Goal: Task Accomplishment & Management: Complete application form

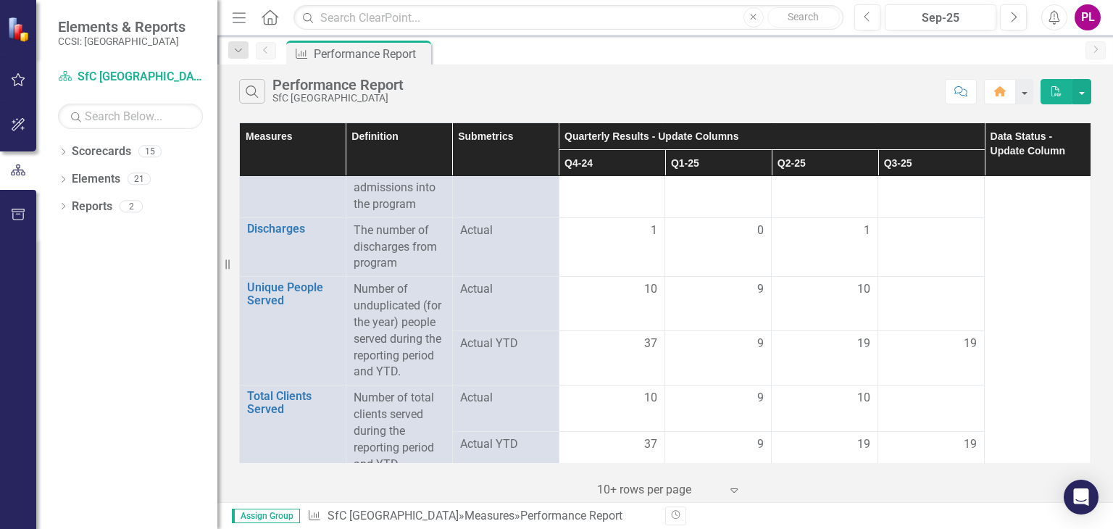
scroll to position [336, 0]
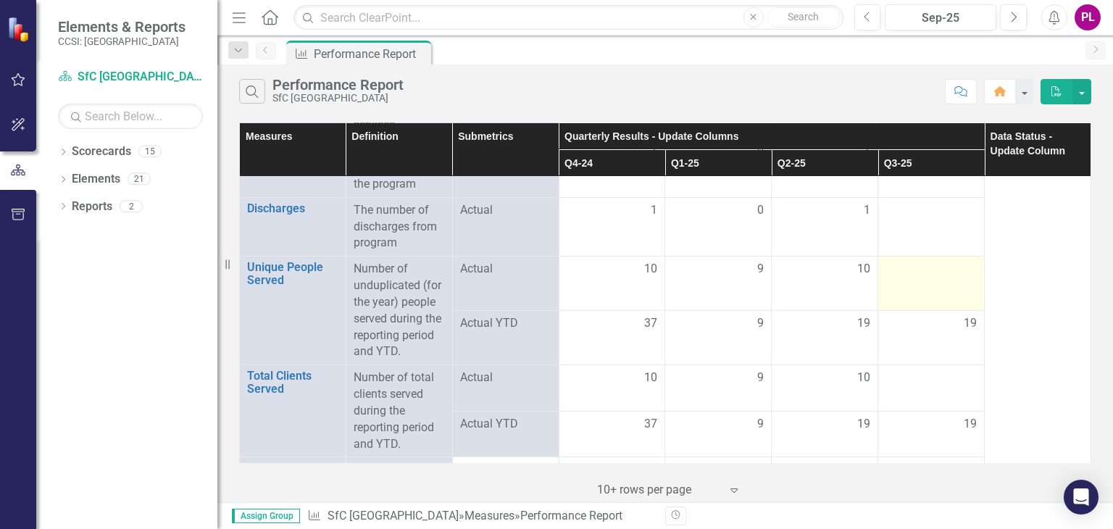
click at [910, 261] on div at bounding box center [931, 269] width 91 height 17
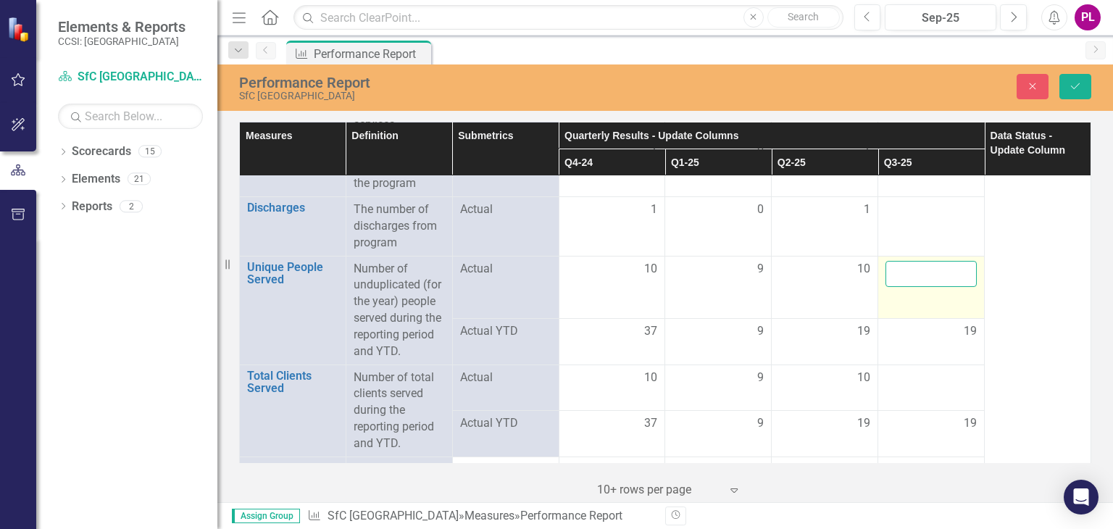
click at [910, 273] on input "number" at bounding box center [931, 274] width 91 height 27
type input "9"
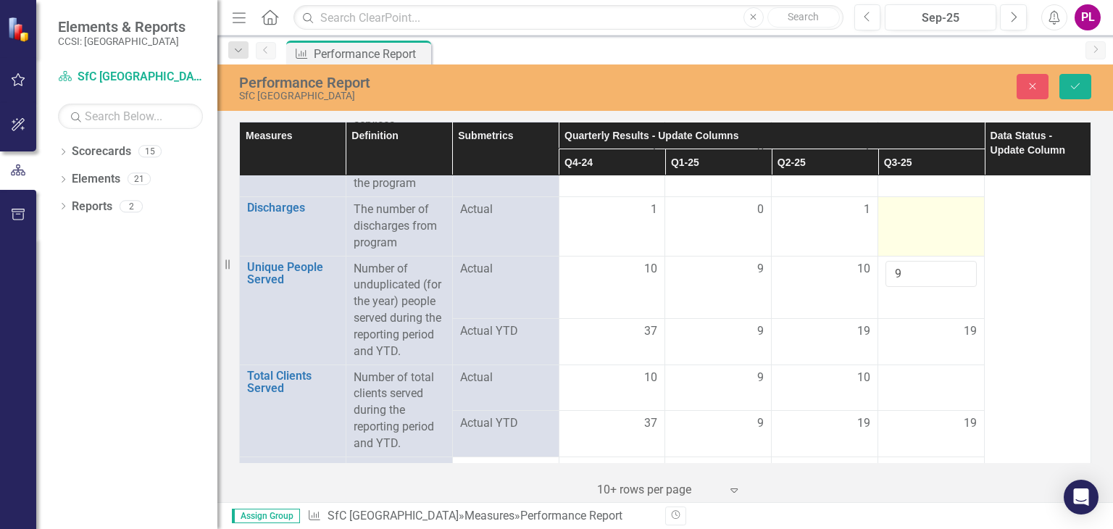
click at [917, 202] on div at bounding box center [931, 209] width 91 height 17
click at [917, 202] on input "number" at bounding box center [931, 214] width 91 height 27
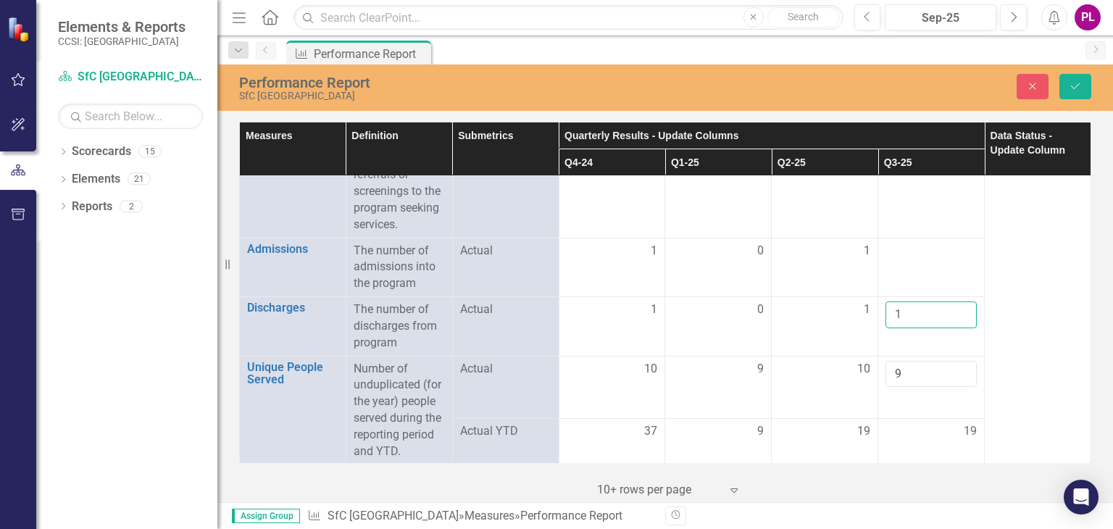
scroll to position [203, 0]
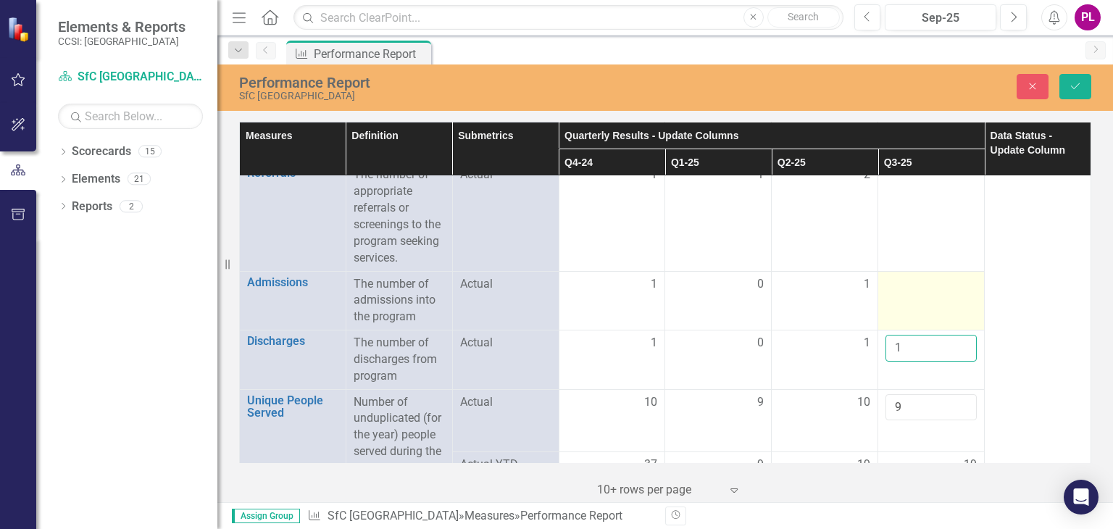
type input "1"
click at [923, 294] on td at bounding box center [931, 300] width 107 height 59
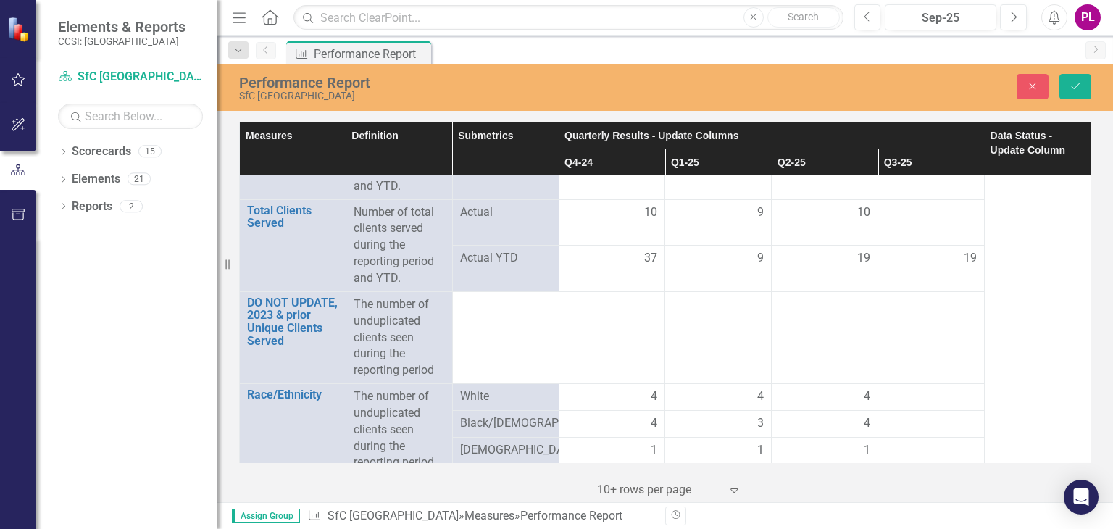
scroll to position [490, 0]
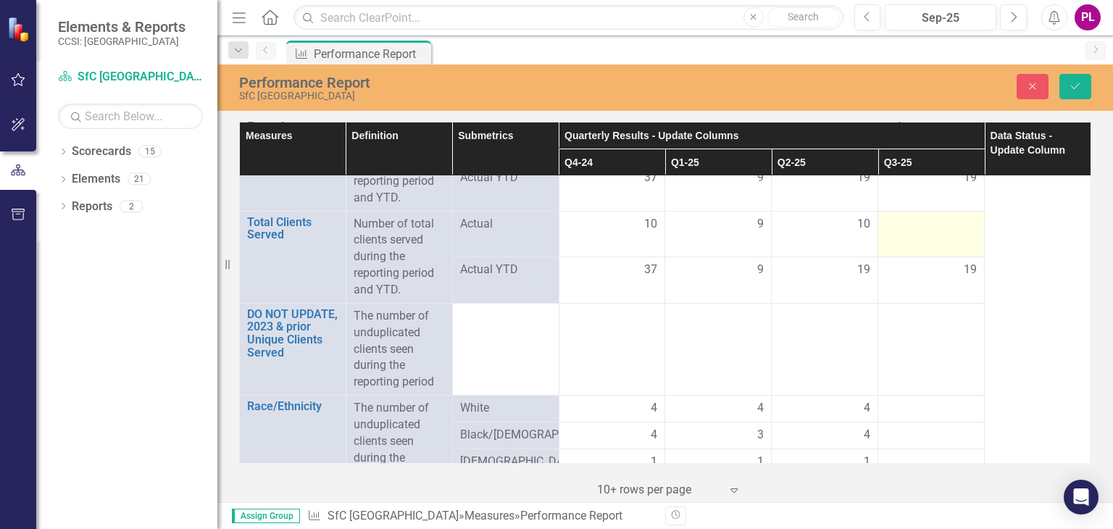
type input "1"
click at [946, 224] on div at bounding box center [931, 224] width 91 height 17
click at [946, 224] on input "number" at bounding box center [931, 229] width 91 height 27
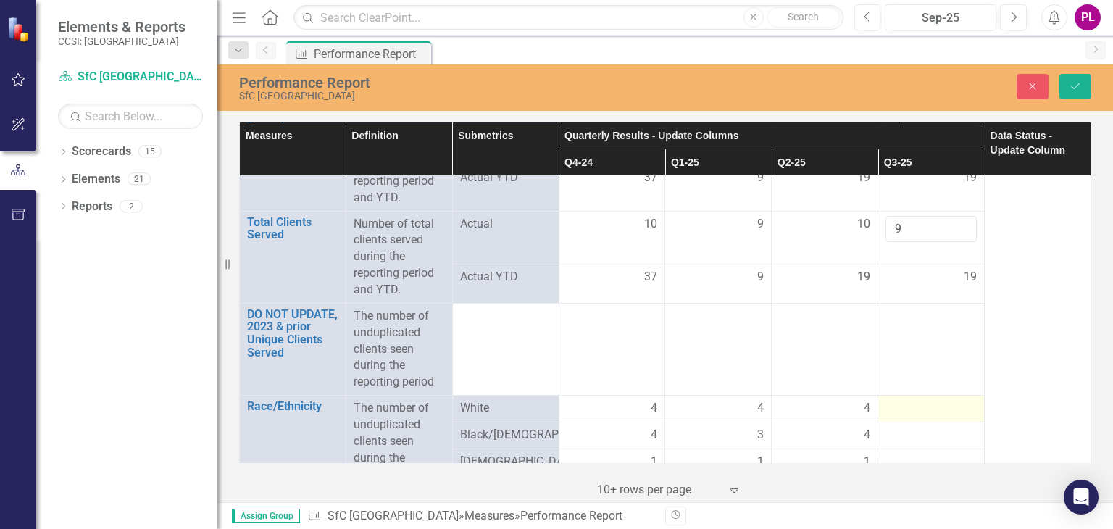
type input "9"
click at [921, 409] on div at bounding box center [931, 408] width 91 height 17
click at [921, 409] on input "number" at bounding box center [931, 413] width 91 height 27
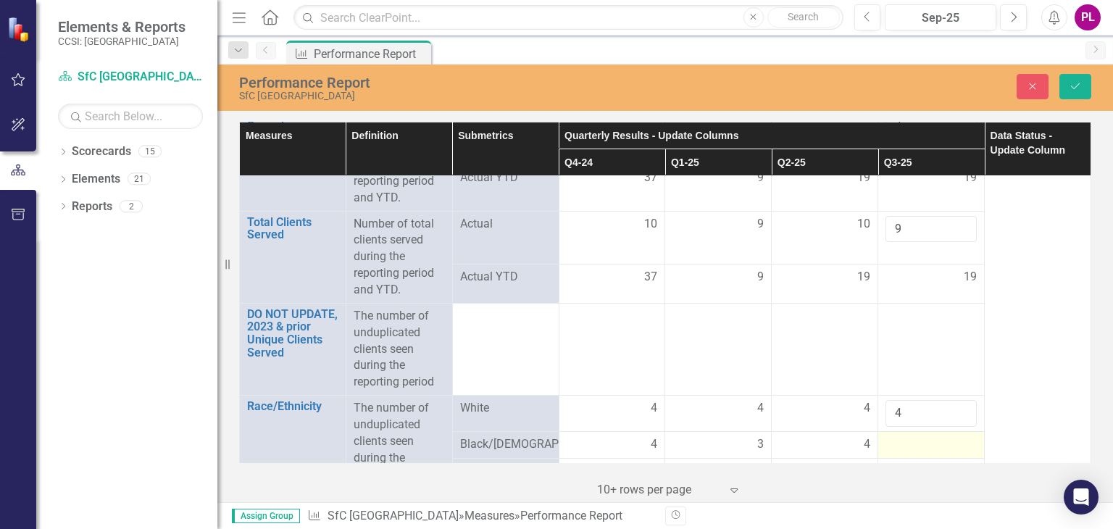
type input "4"
click at [928, 451] on div at bounding box center [931, 444] width 91 height 17
click at [928, 451] on input "number" at bounding box center [931, 449] width 91 height 27
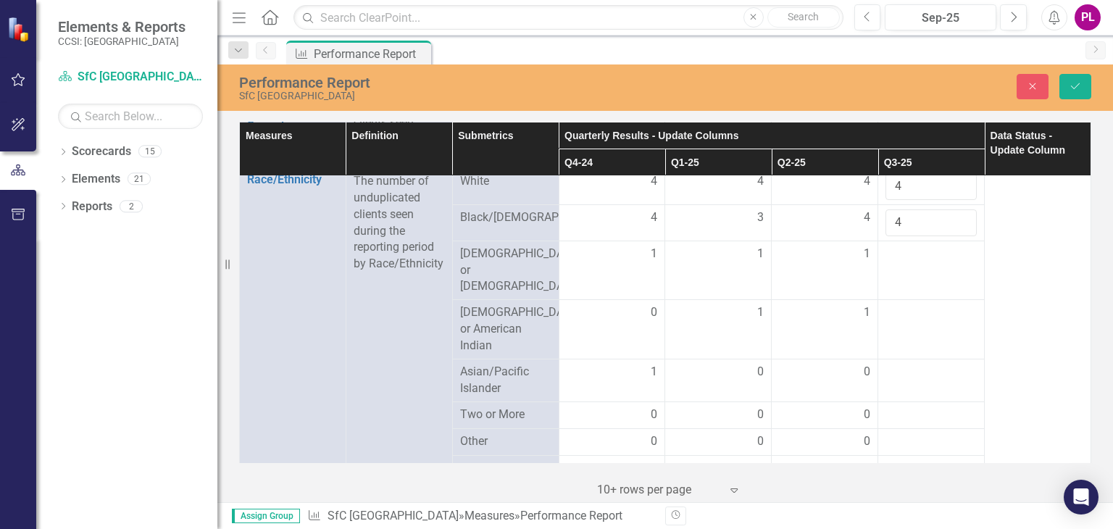
scroll to position [721, 0]
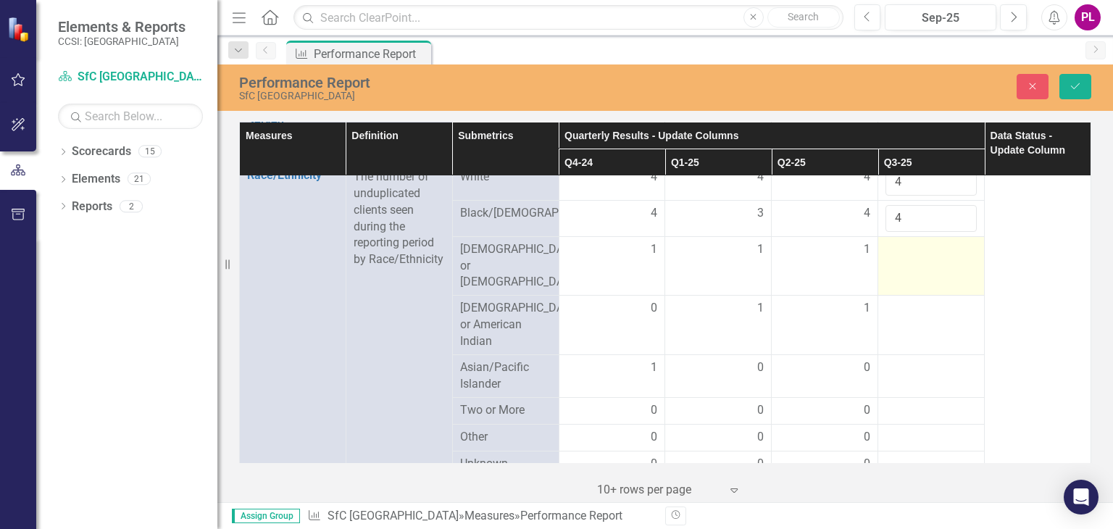
type input "4"
click at [925, 258] on div at bounding box center [931, 249] width 91 height 17
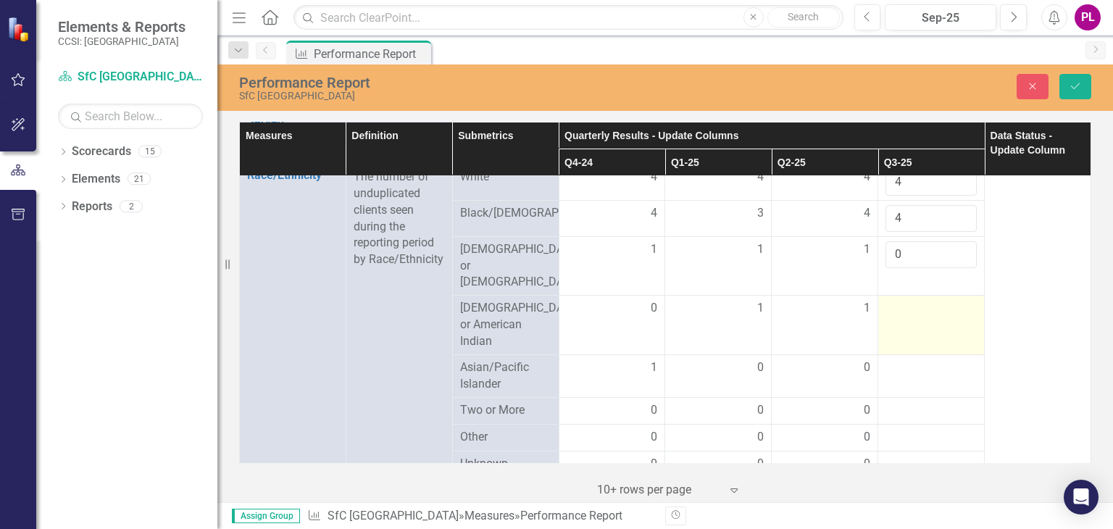
type input "0"
click at [926, 305] on div at bounding box center [931, 308] width 91 height 17
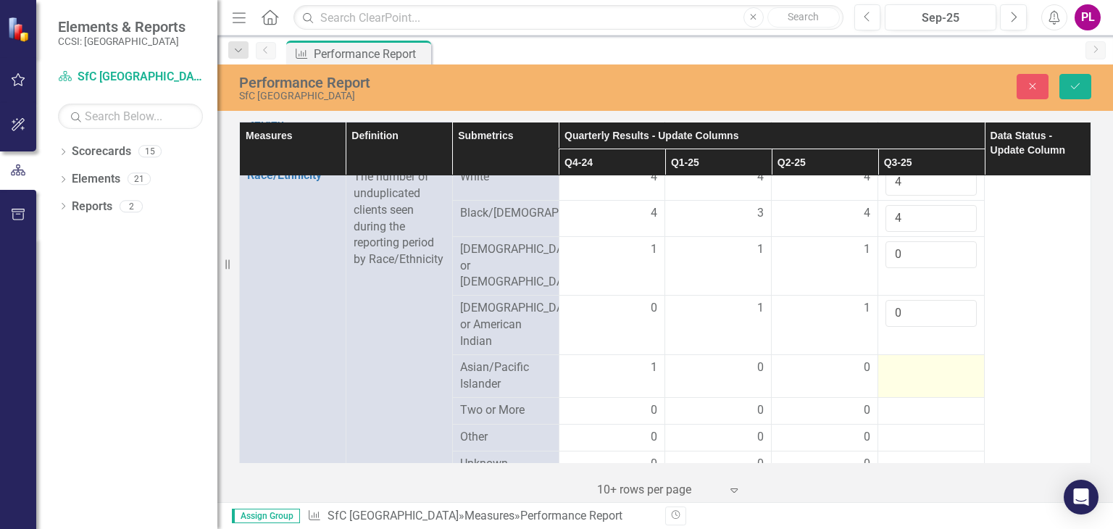
type input "0"
click at [920, 362] on div at bounding box center [931, 367] width 91 height 17
click at [920, 362] on input "number" at bounding box center [931, 372] width 91 height 27
type input "1"
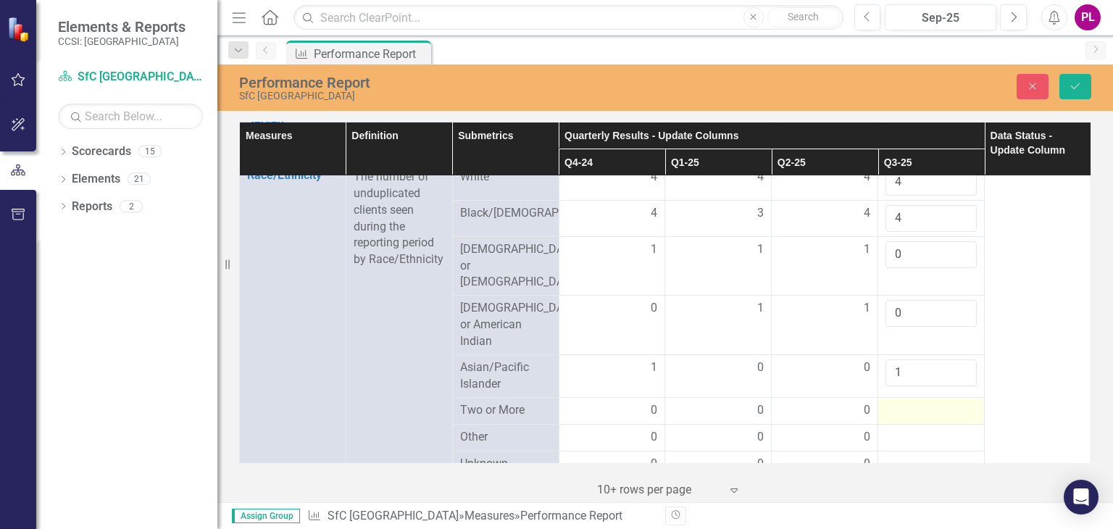
click at [928, 402] on div at bounding box center [931, 410] width 91 height 17
click at [928, 402] on input "number" at bounding box center [931, 415] width 91 height 27
type input "0"
click at [928, 438] on div at bounding box center [931, 446] width 91 height 17
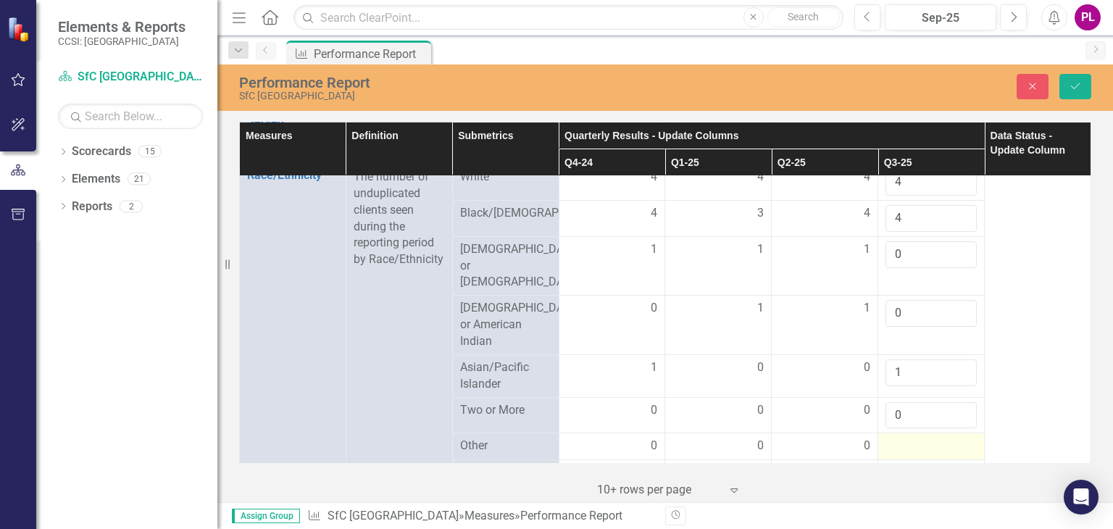
click at [928, 438] on div at bounding box center [931, 446] width 91 height 17
click at [952, 442] on input "1" at bounding box center [931, 451] width 91 height 27
type input "0"
click at [952, 442] on input "0" at bounding box center [931, 451] width 91 height 27
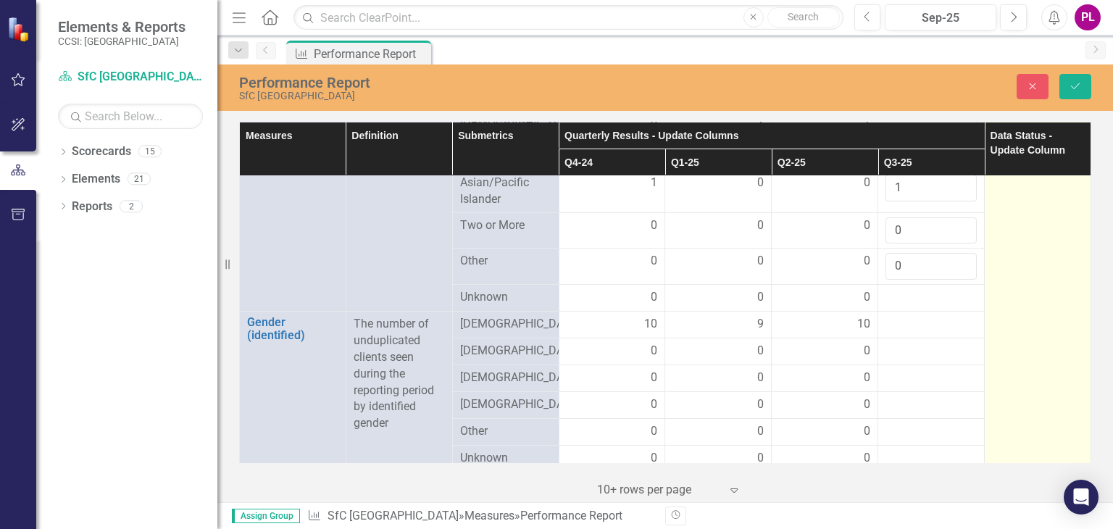
scroll to position [924, 0]
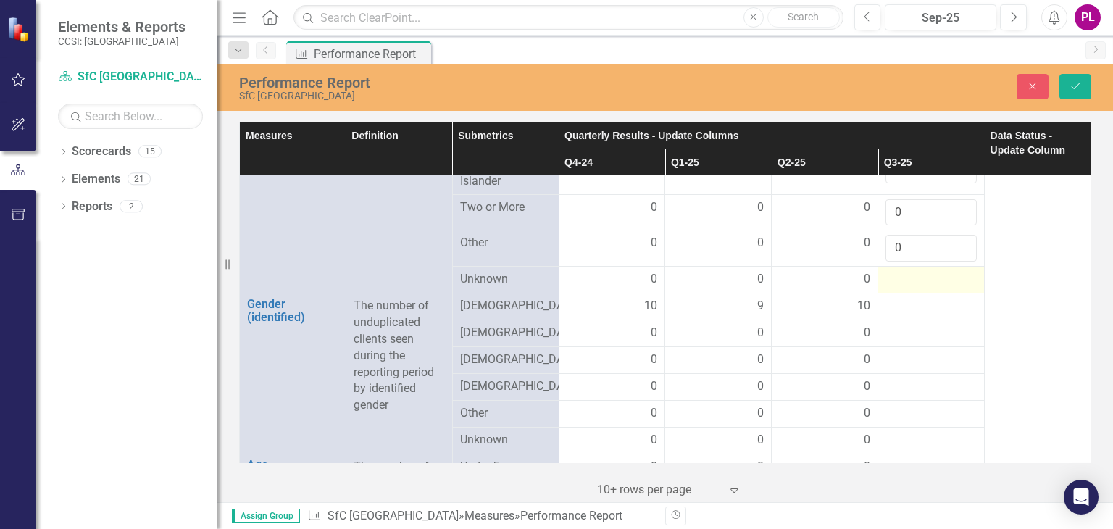
click at [913, 271] on div at bounding box center [931, 279] width 91 height 17
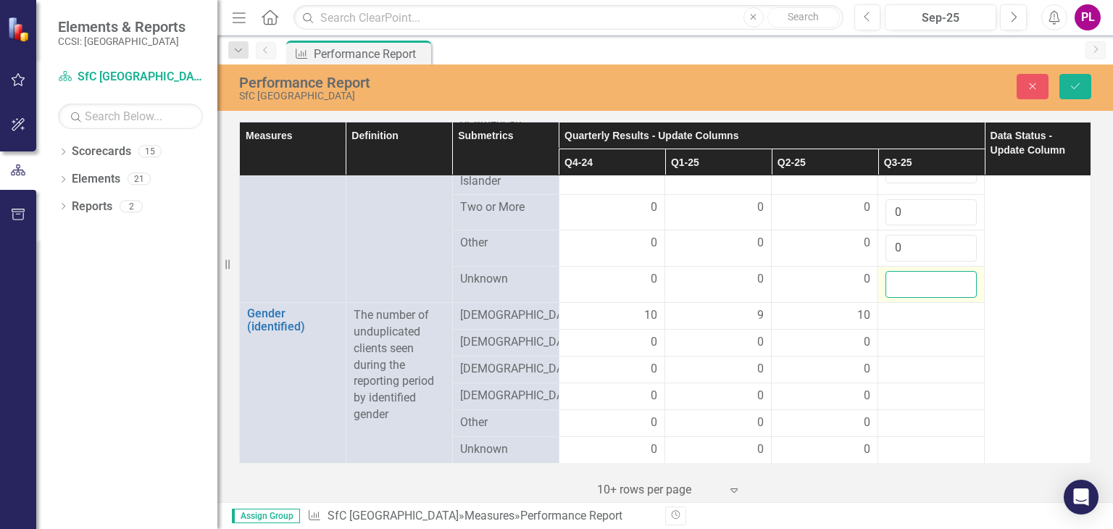
click at [913, 271] on input "number" at bounding box center [931, 284] width 91 height 27
type input "0"
click at [904, 307] on div at bounding box center [931, 315] width 91 height 17
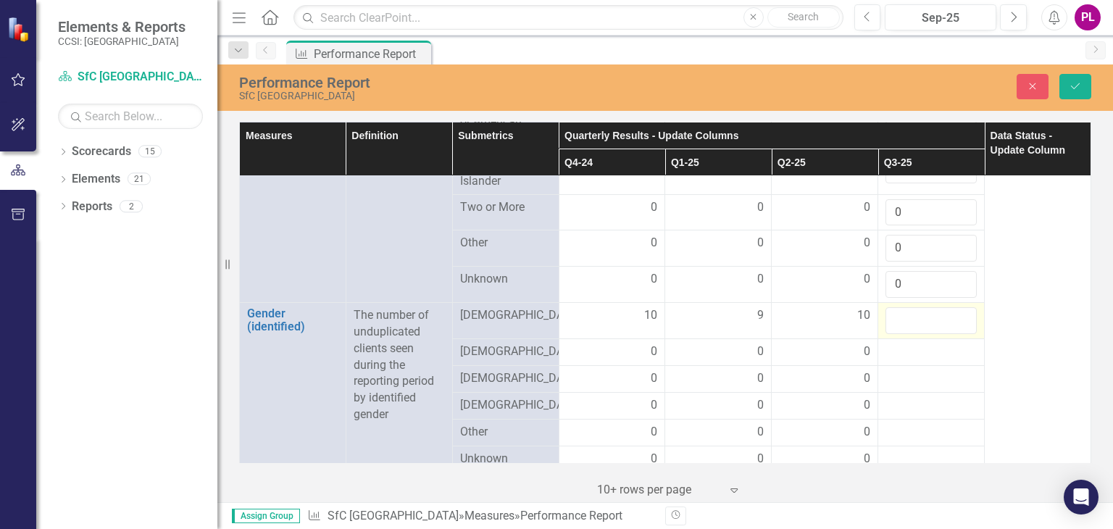
click at [904, 307] on input "number" at bounding box center [931, 320] width 91 height 27
type input "9"
click at [907, 344] on div at bounding box center [931, 352] width 91 height 17
click at [907, 344] on input "number" at bounding box center [931, 357] width 91 height 27
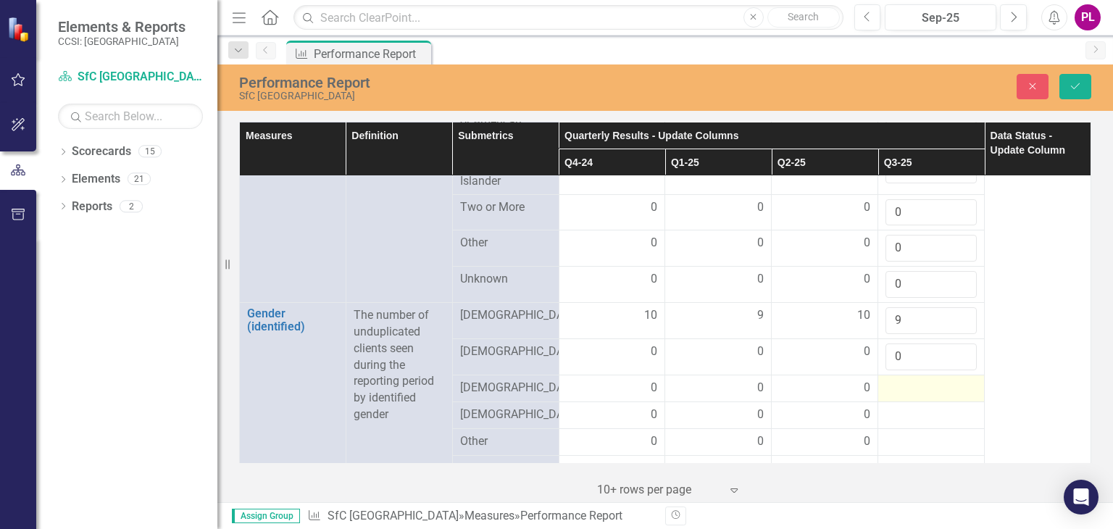
type input "0"
click at [910, 380] on div at bounding box center [931, 388] width 91 height 17
type input "0"
click at [910, 416] on div at bounding box center [931, 424] width 91 height 17
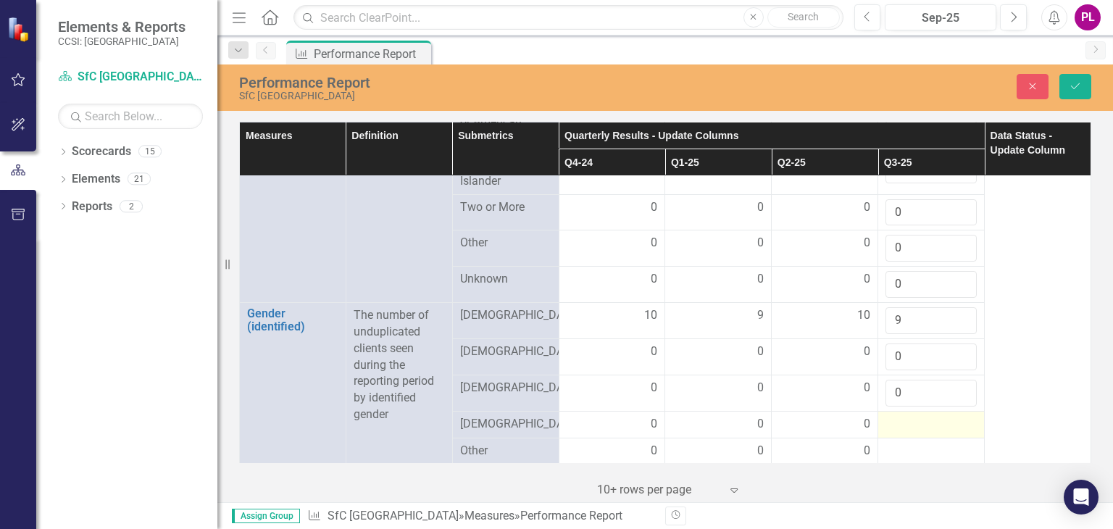
click at [910, 416] on div at bounding box center [931, 424] width 91 height 17
type input "0"
click at [914, 452] on div at bounding box center [931, 460] width 91 height 17
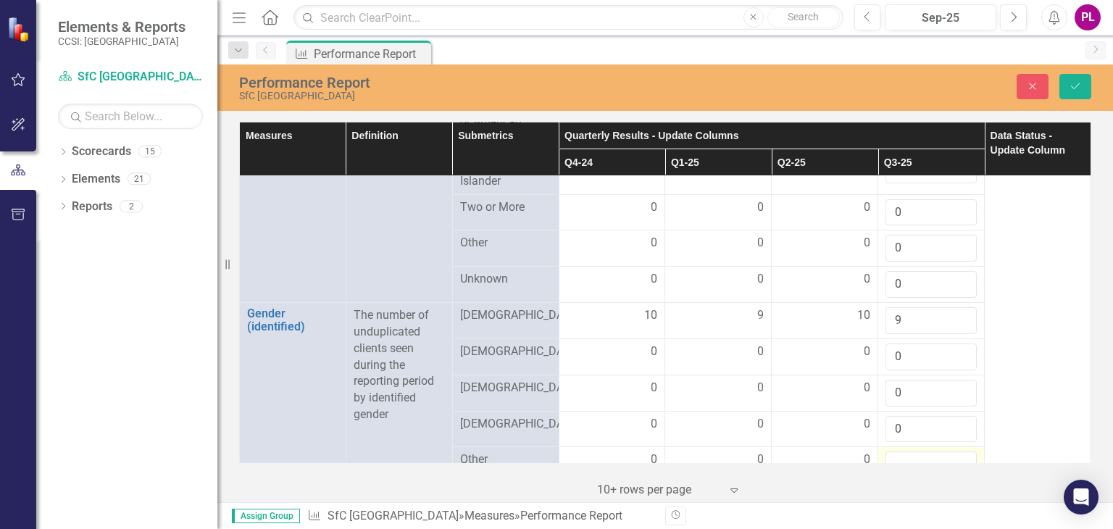
click at [914, 452] on input "number" at bounding box center [931, 465] width 91 height 27
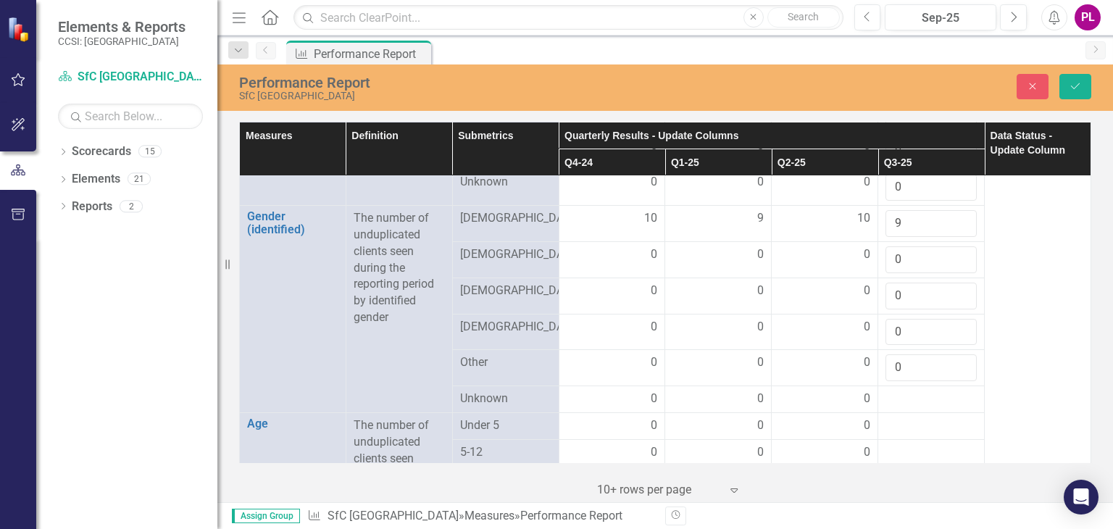
scroll to position [1038, 0]
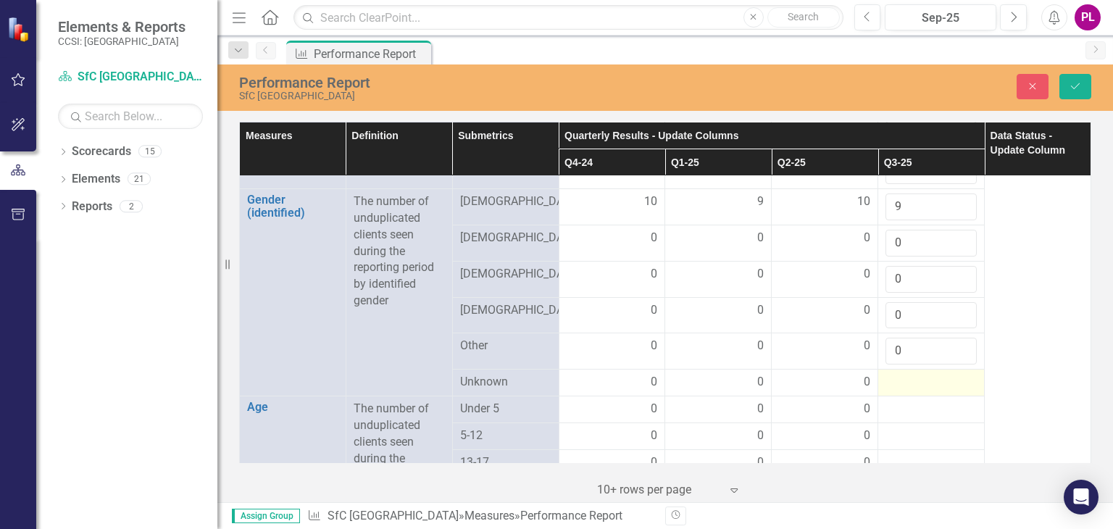
type input "0"
click at [922, 374] on div at bounding box center [931, 382] width 91 height 17
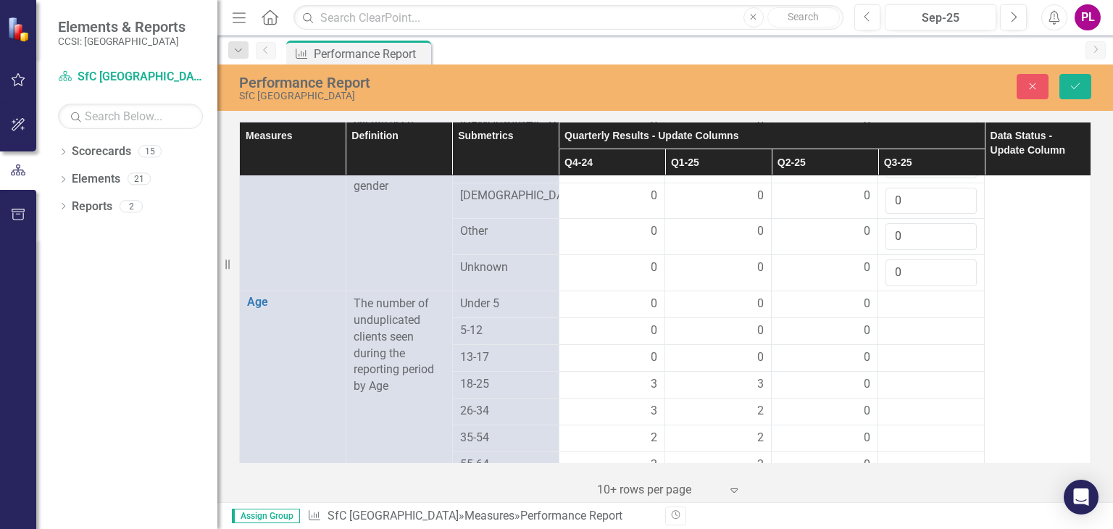
scroll to position [1183, 0]
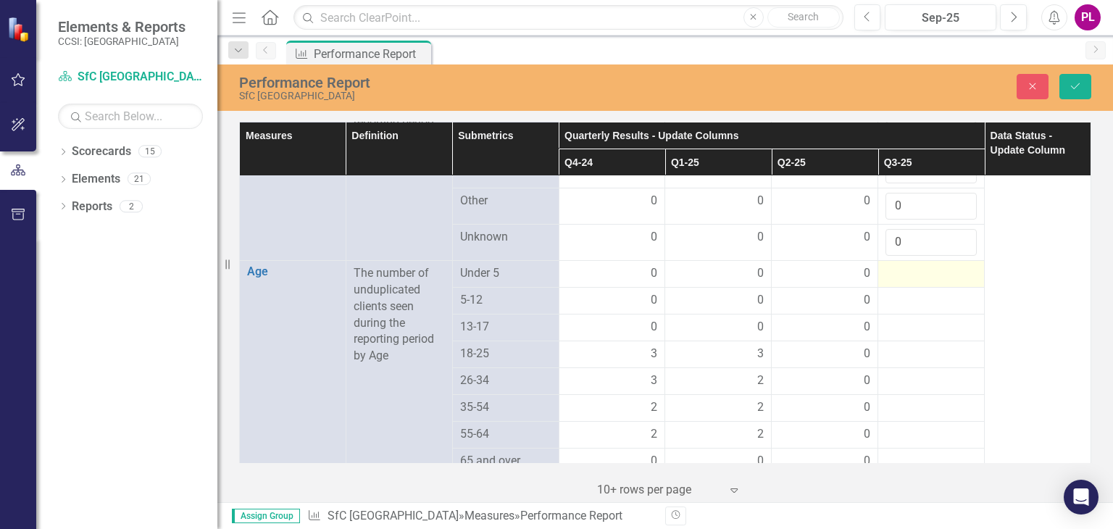
type input "0"
click at [919, 265] on div at bounding box center [931, 273] width 91 height 17
click at [923, 265] on input "number" at bounding box center [931, 278] width 91 height 27
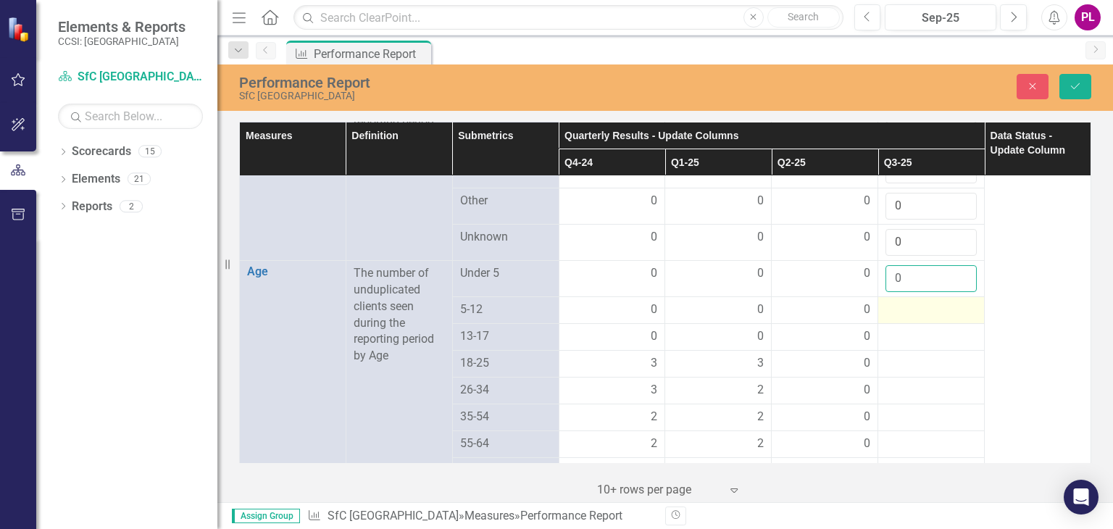
type input "0"
click at [912, 301] on div at bounding box center [931, 309] width 91 height 17
click at [912, 301] on input "number" at bounding box center [931, 314] width 91 height 27
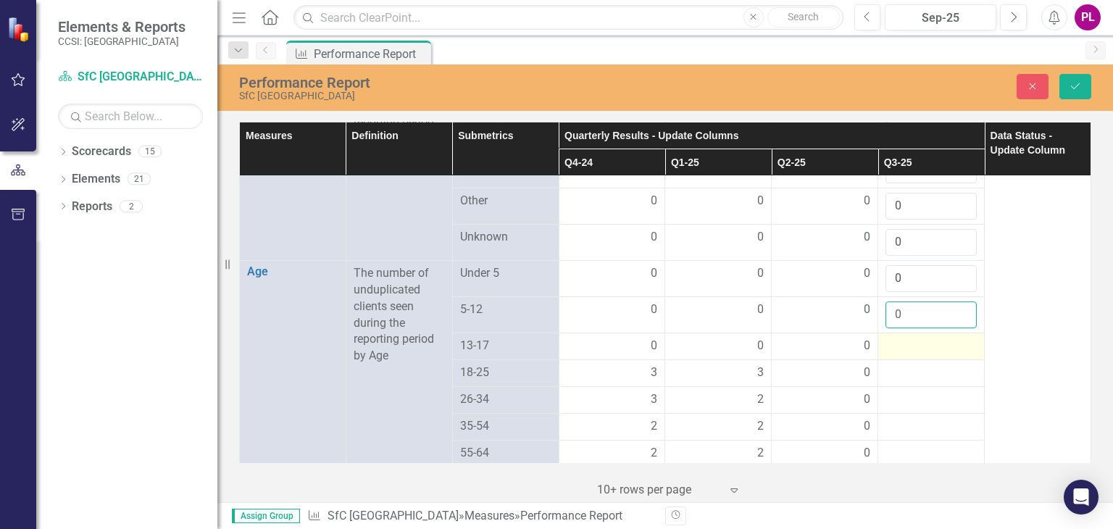
type input "0"
click at [905, 338] on div at bounding box center [931, 346] width 91 height 17
click at [905, 338] on input "number" at bounding box center [931, 351] width 91 height 27
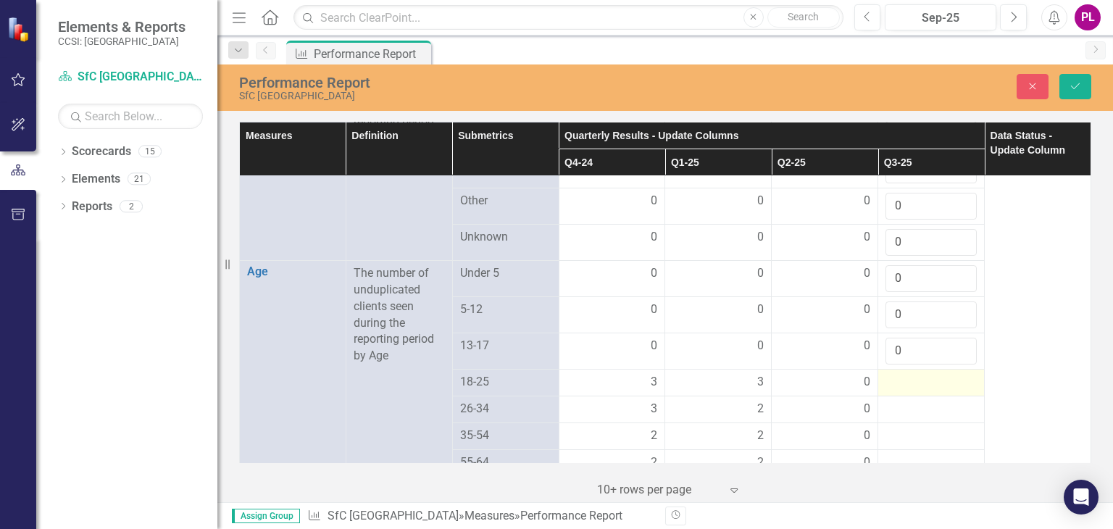
type input "0"
click at [894, 374] on div at bounding box center [931, 382] width 91 height 17
click at [894, 374] on input "number" at bounding box center [931, 387] width 91 height 27
type input "1"
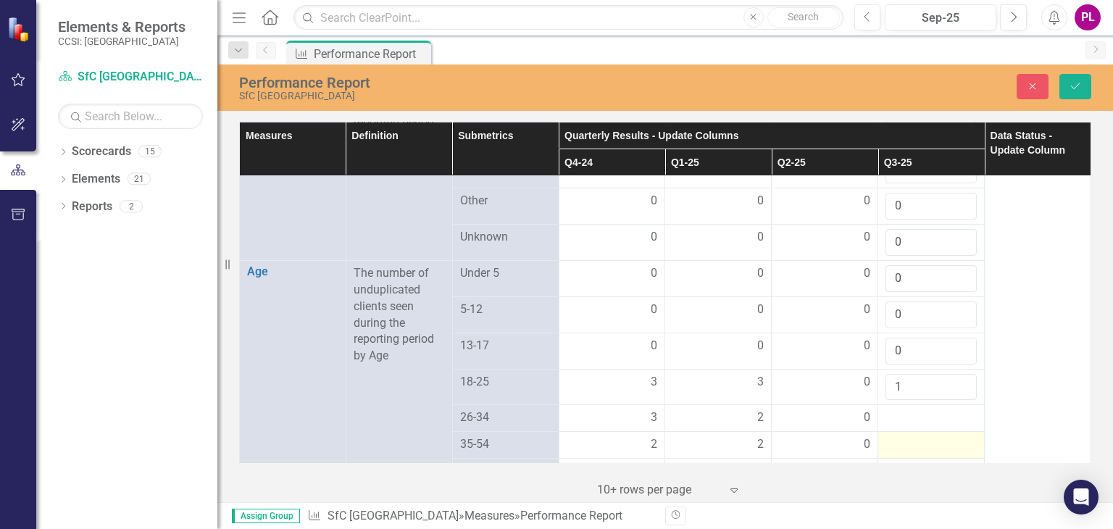
click at [921, 436] on div at bounding box center [931, 444] width 91 height 17
click at [922, 409] on div at bounding box center [931, 417] width 91 height 17
click at [922, 409] on input "number" at bounding box center [931, 422] width 91 height 27
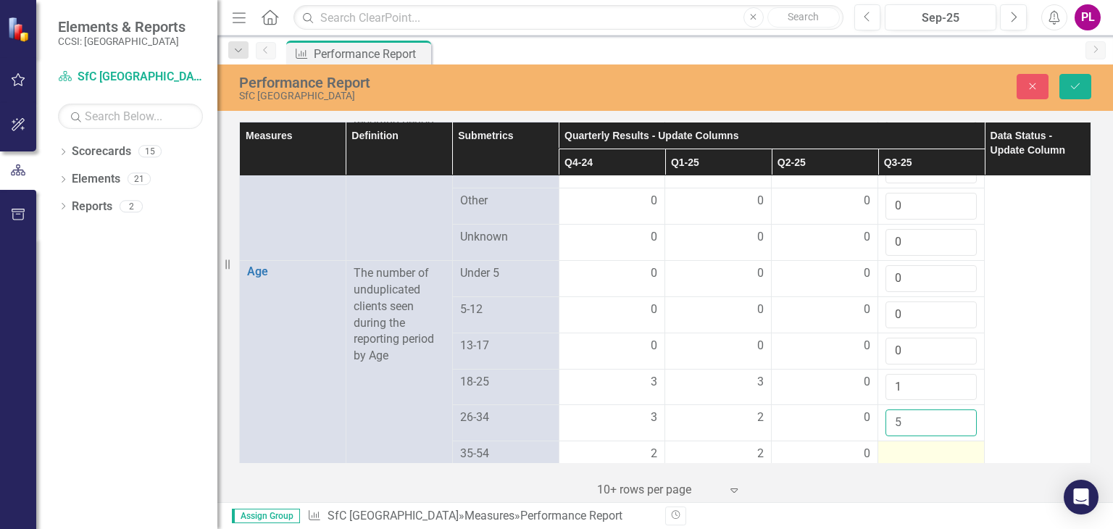
type input "5"
click at [911, 441] on td at bounding box center [931, 454] width 107 height 27
click at [910, 446] on input "number" at bounding box center [931, 459] width 91 height 27
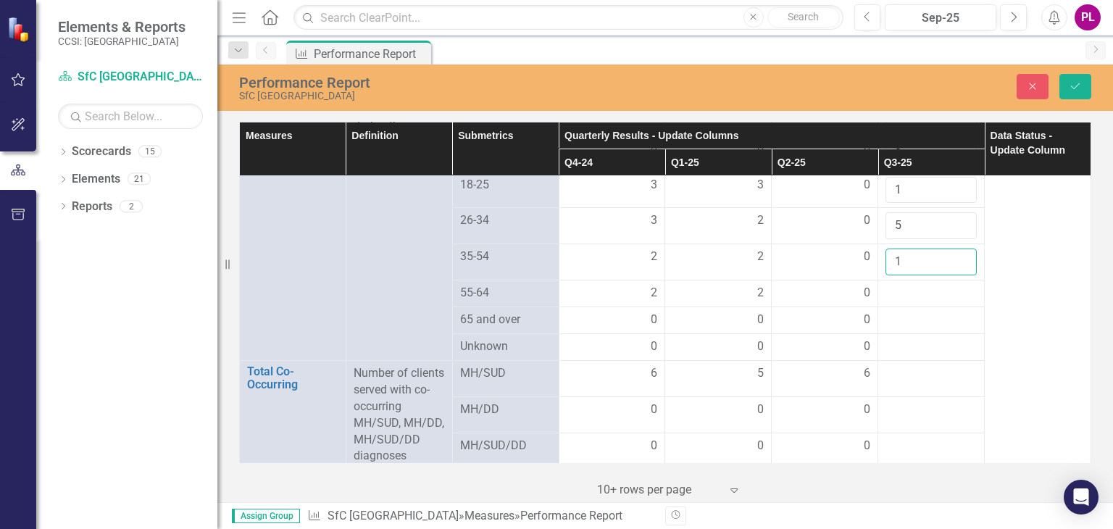
scroll to position [1381, 0]
type input "1"
click at [931, 284] on div at bounding box center [931, 292] width 91 height 17
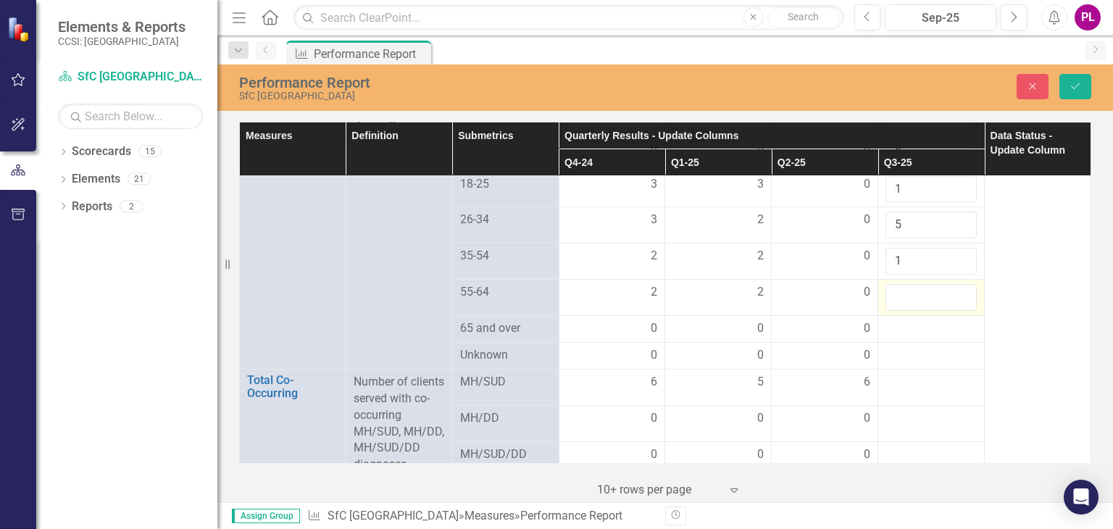
click at [931, 284] on input "number" at bounding box center [931, 297] width 91 height 27
type input "2"
click at [922, 320] on div at bounding box center [931, 328] width 91 height 17
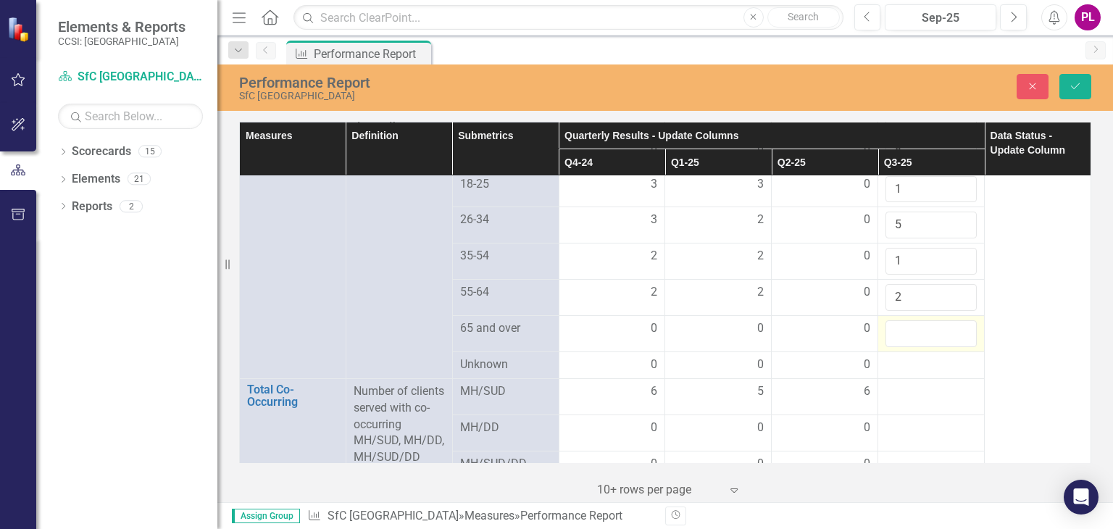
click at [922, 320] on input "number" at bounding box center [931, 333] width 91 height 27
type input "0"
click at [912, 357] on div at bounding box center [931, 365] width 91 height 17
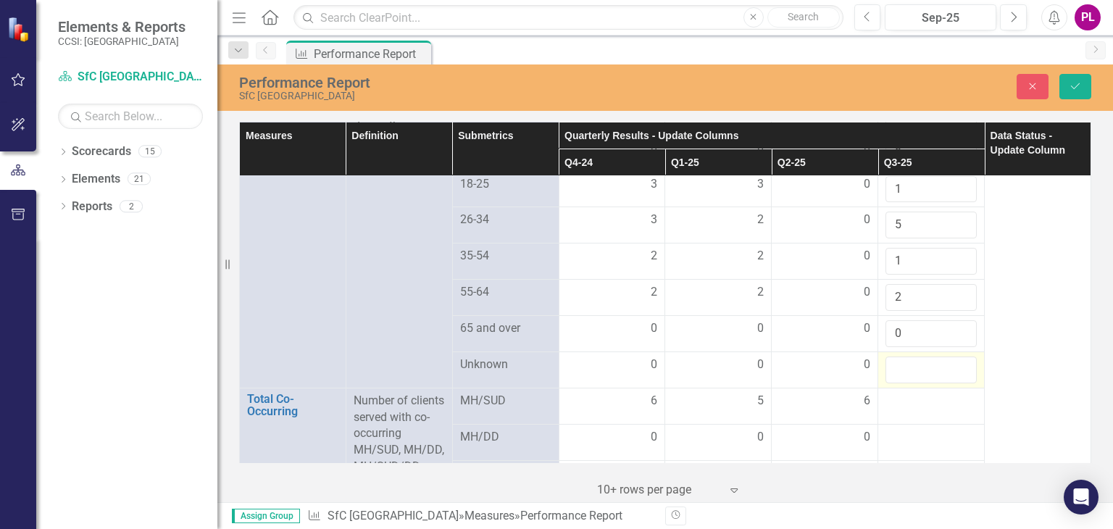
click at [912, 357] on input "number" at bounding box center [931, 370] width 91 height 27
type input "0"
click at [892, 393] on div at bounding box center [931, 401] width 91 height 17
type input "6"
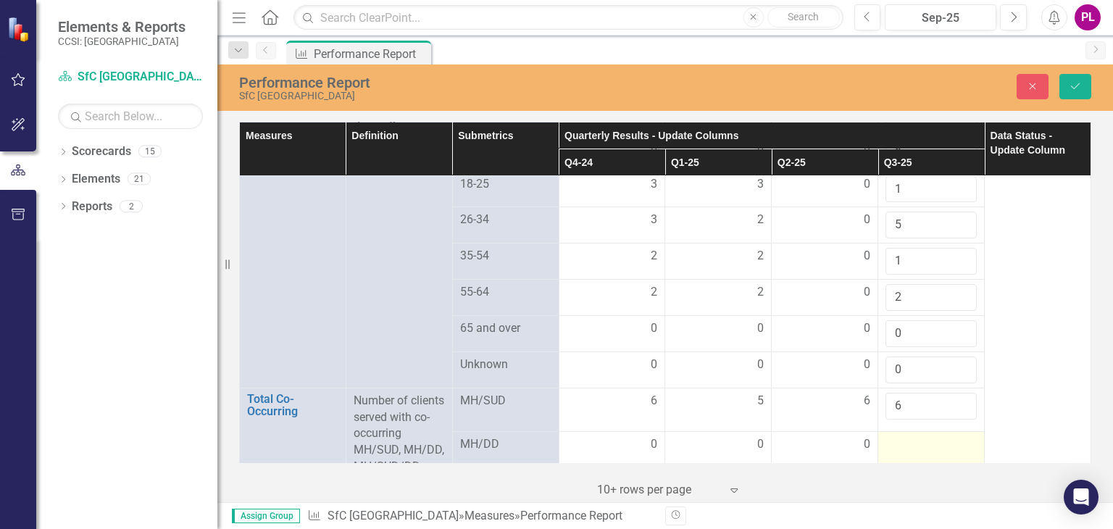
click at [912, 433] on td at bounding box center [931, 448] width 107 height 33
click at [912, 433] on input "number" at bounding box center [931, 445] width 91 height 27
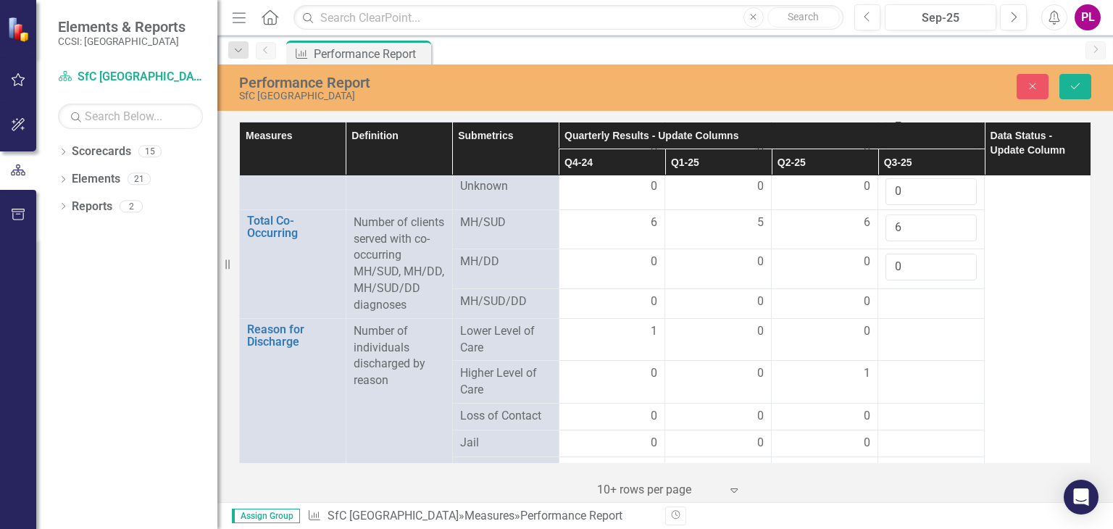
scroll to position [1554, 0]
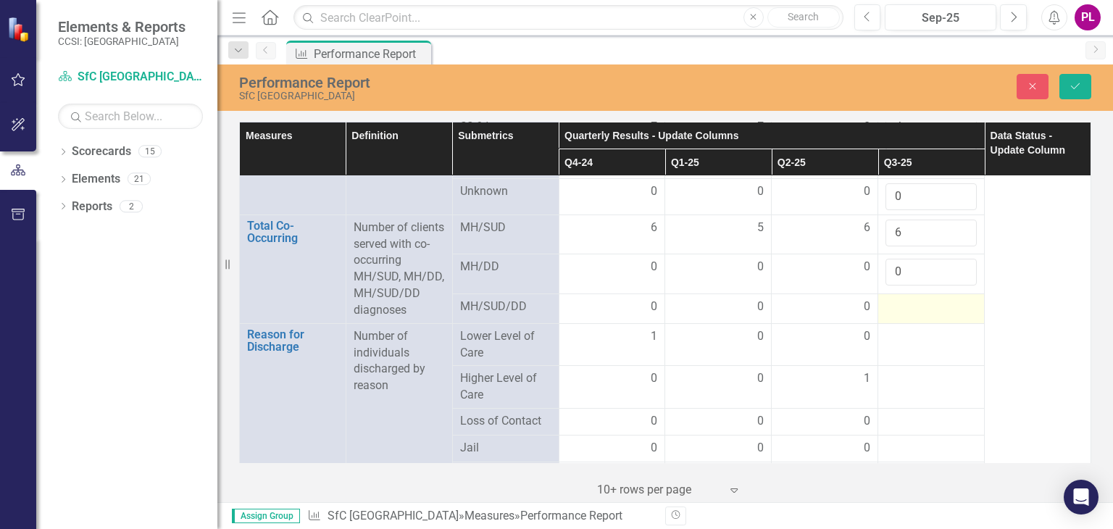
type input "0"
click at [911, 299] on div at bounding box center [931, 307] width 91 height 17
click at [911, 292] on input "number" at bounding box center [931, 305] width 91 height 27
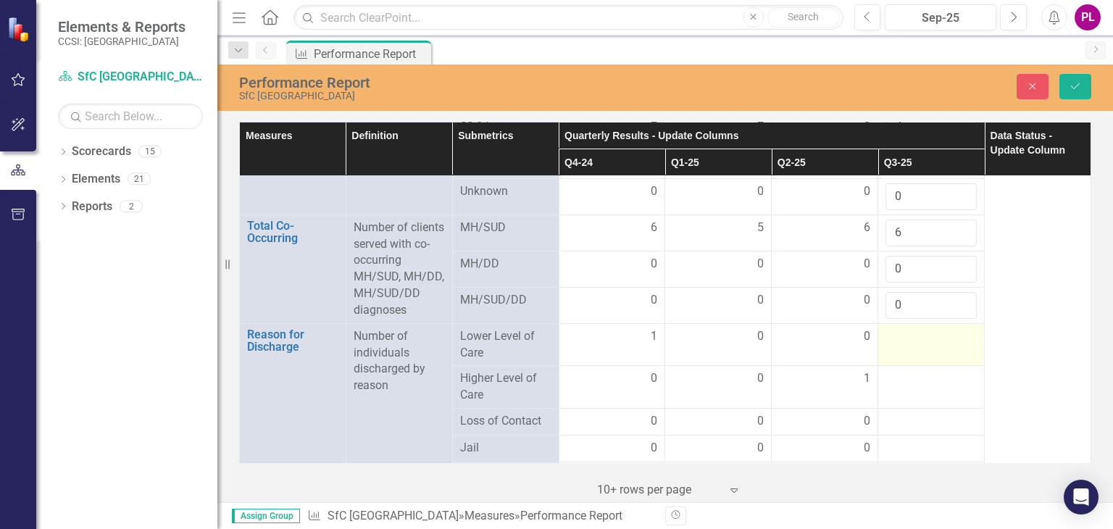
type input "0"
click at [916, 325] on td at bounding box center [931, 344] width 107 height 43
click at [916, 328] on input "number" at bounding box center [931, 341] width 91 height 27
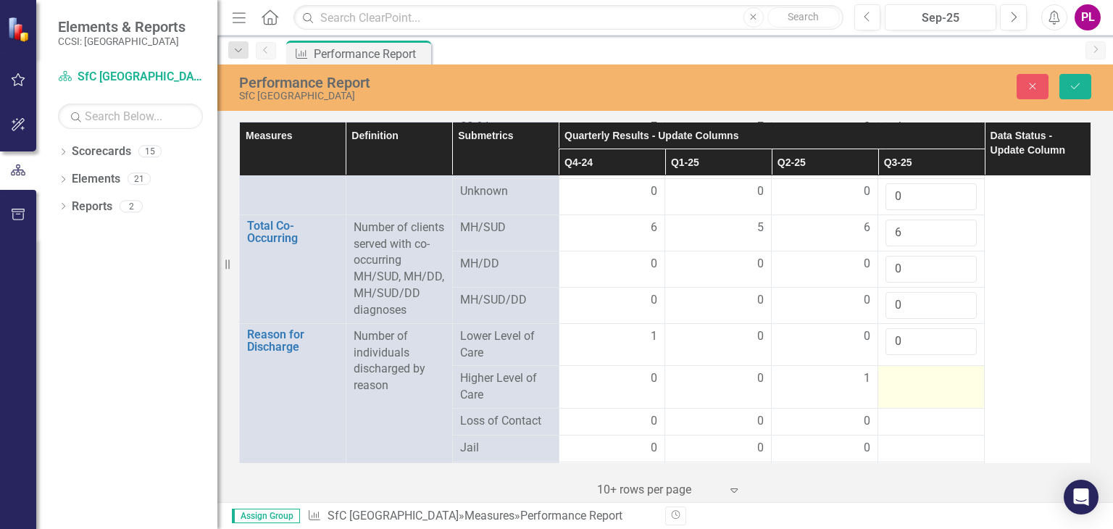
type input "0"
click at [919, 370] on div at bounding box center [931, 378] width 91 height 17
type input "1"
click at [919, 413] on div at bounding box center [931, 421] width 91 height 17
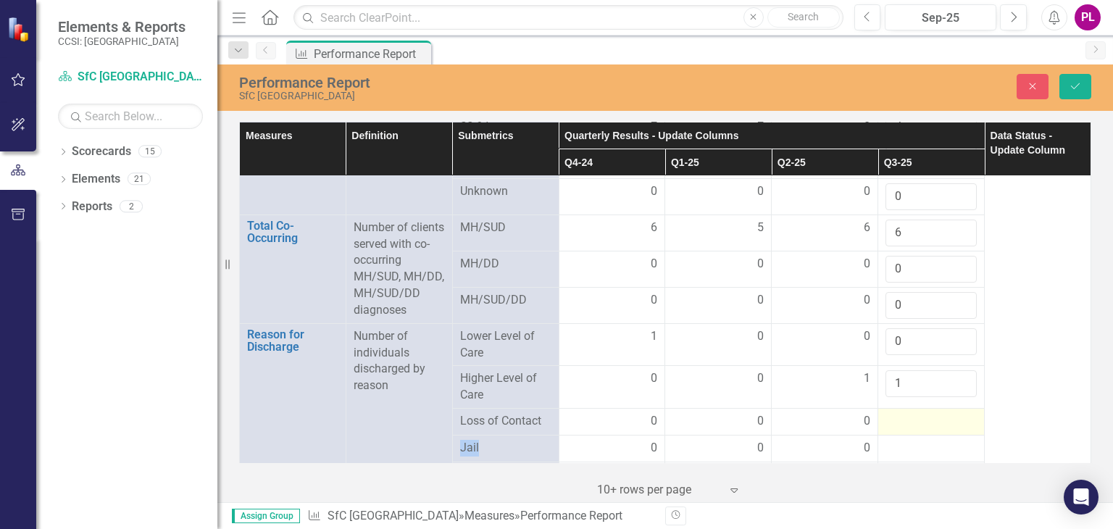
click at [919, 413] on div at bounding box center [931, 421] width 91 height 17
type input "0"
click at [907, 446] on td at bounding box center [931, 457] width 107 height 27
click at [907, 446] on td at bounding box center [931, 462] width 107 height 36
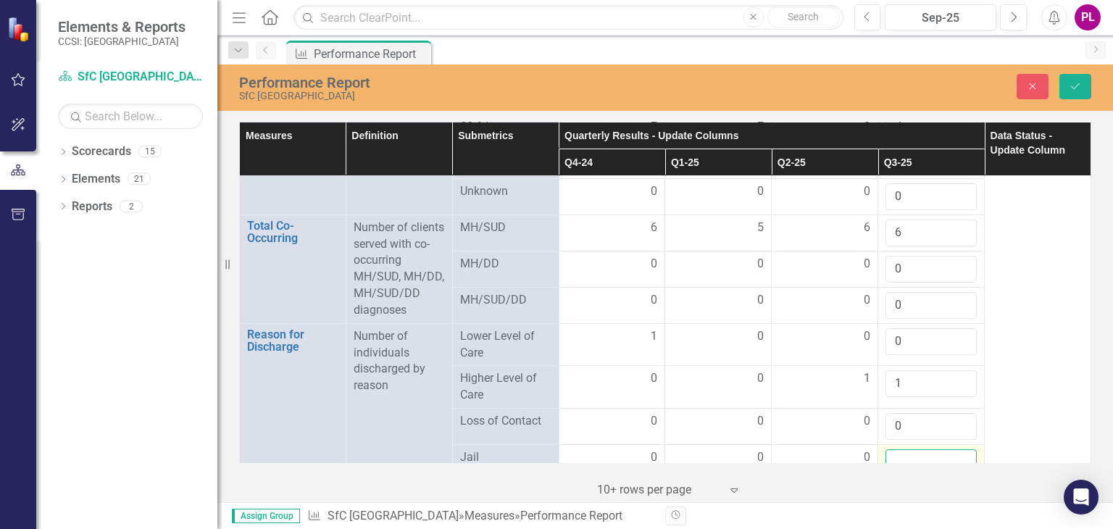
click at [907, 449] on input "number" at bounding box center [931, 462] width 91 height 27
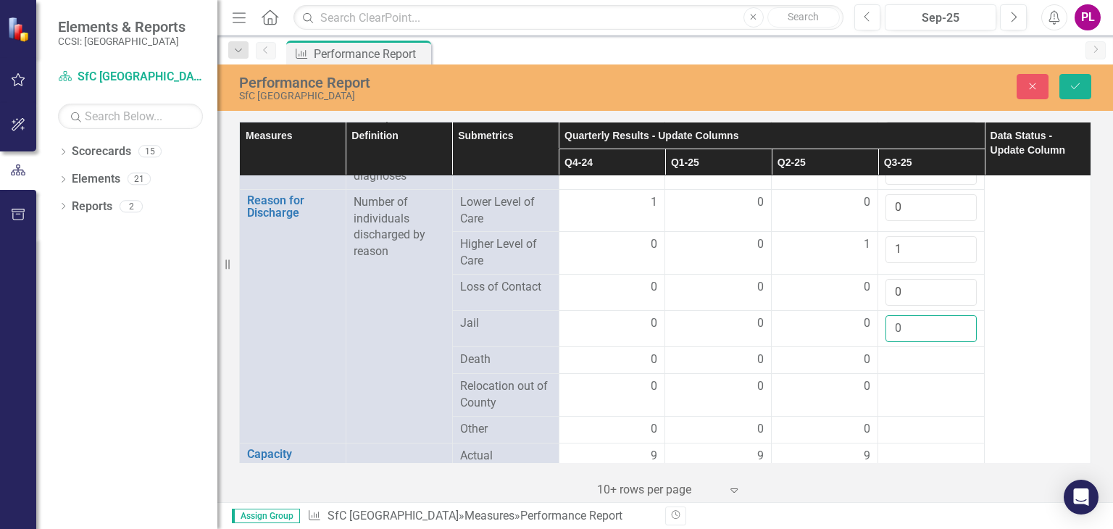
scroll to position [1737, 0]
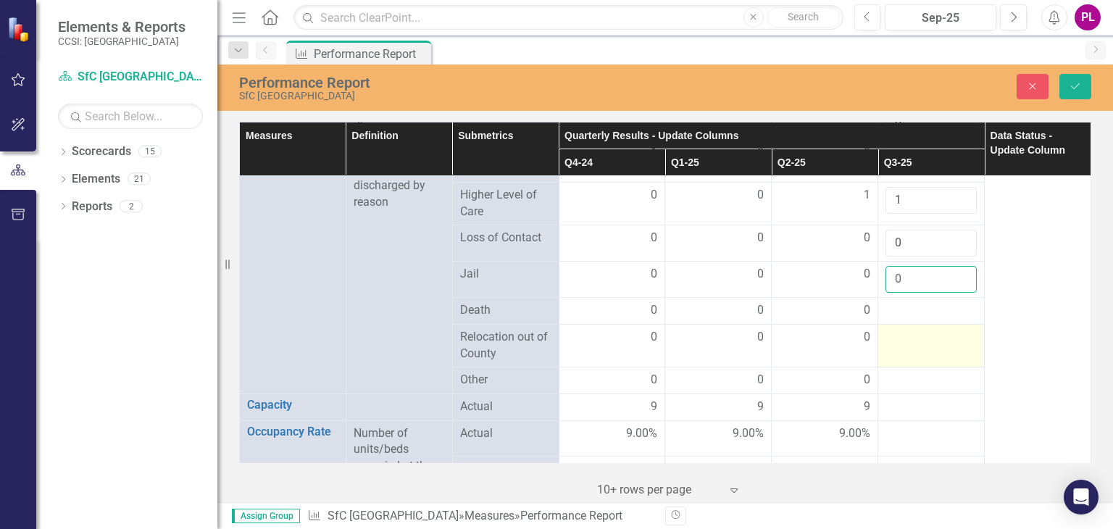
type input "0"
click at [945, 324] on td at bounding box center [931, 345] width 107 height 43
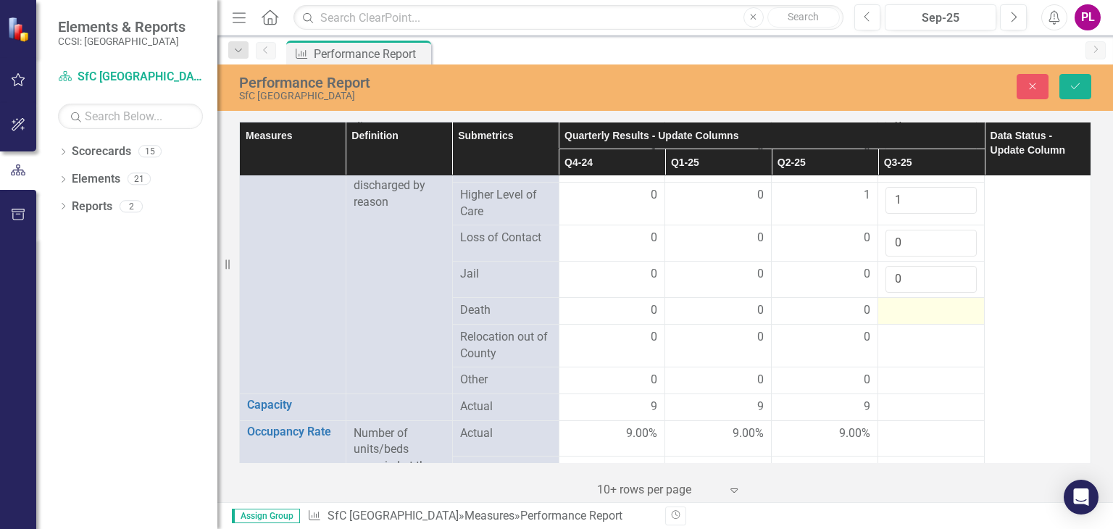
click at [920, 302] on div at bounding box center [931, 310] width 91 height 17
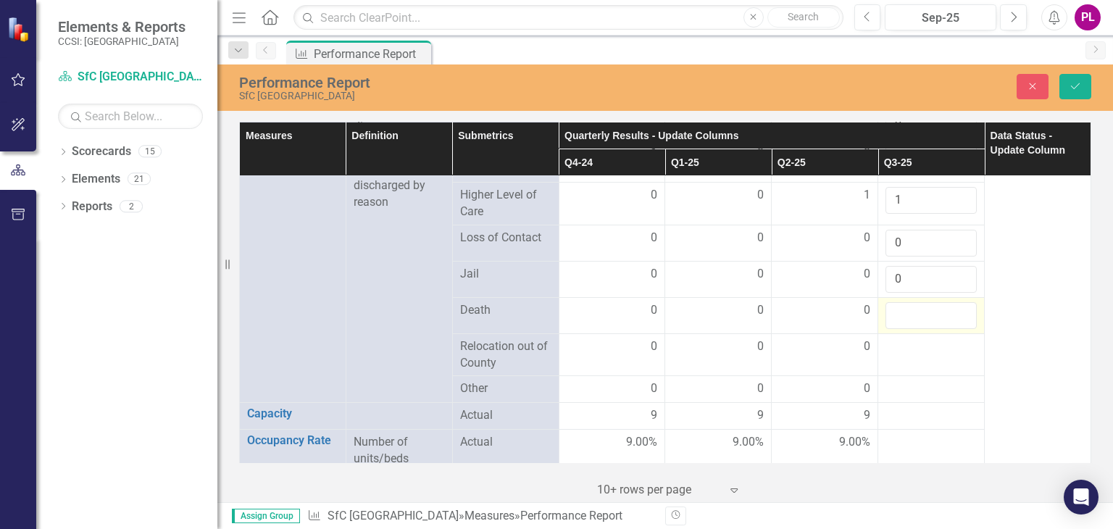
click at [920, 302] on input "number" at bounding box center [931, 315] width 91 height 27
type input "0"
click at [913, 334] on td at bounding box center [931, 354] width 107 height 43
click at [913, 338] on input "number" at bounding box center [931, 351] width 91 height 27
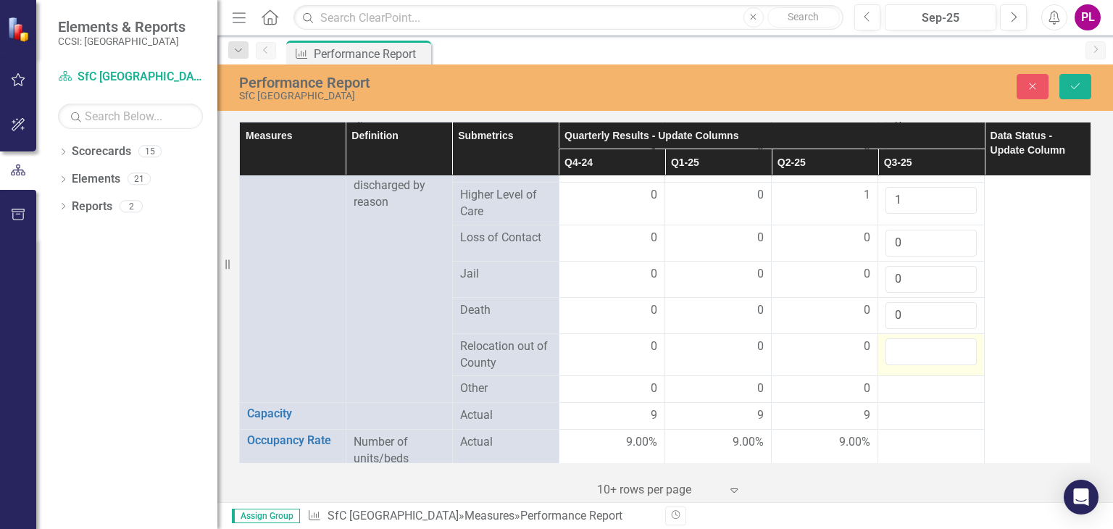
click at [913, 338] on input "number" at bounding box center [931, 351] width 91 height 27
type input "0"
click at [903, 380] on div at bounding box center [931, 388] width 91 height 17
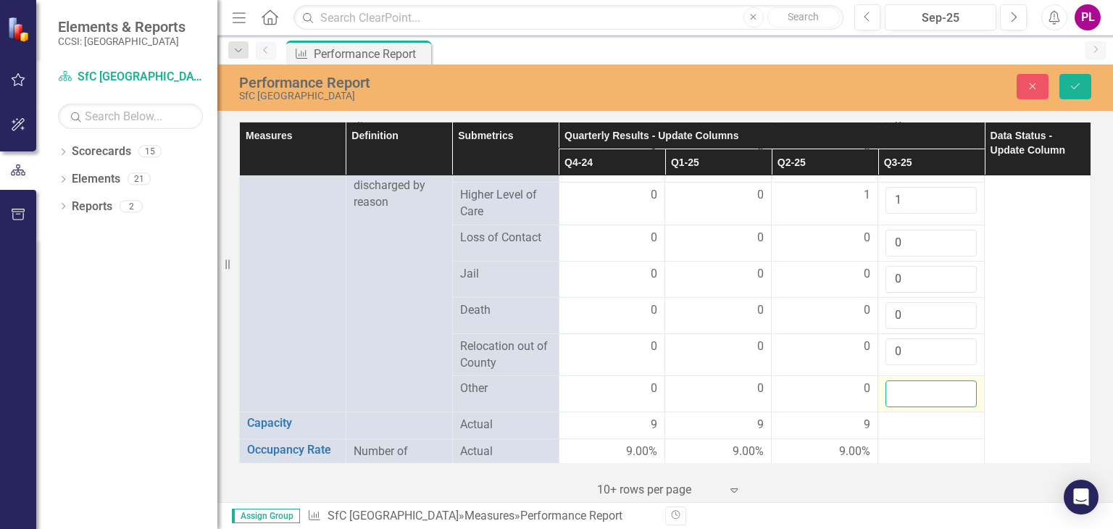
click at [903, 380] on input "number" at bounding box center [931, 393] width 91 height 27
type input "0"
click at [899, 417] on div at bounding box center [931, 425] width 91 height 17
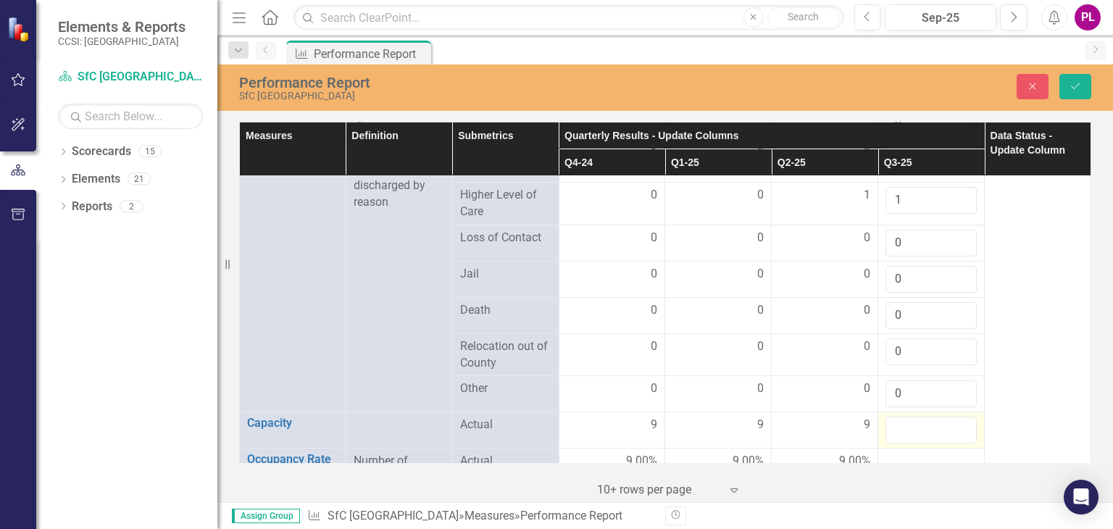
click at [899, 417] on input "number" at bounding box center [931, 430] width 91 height 27
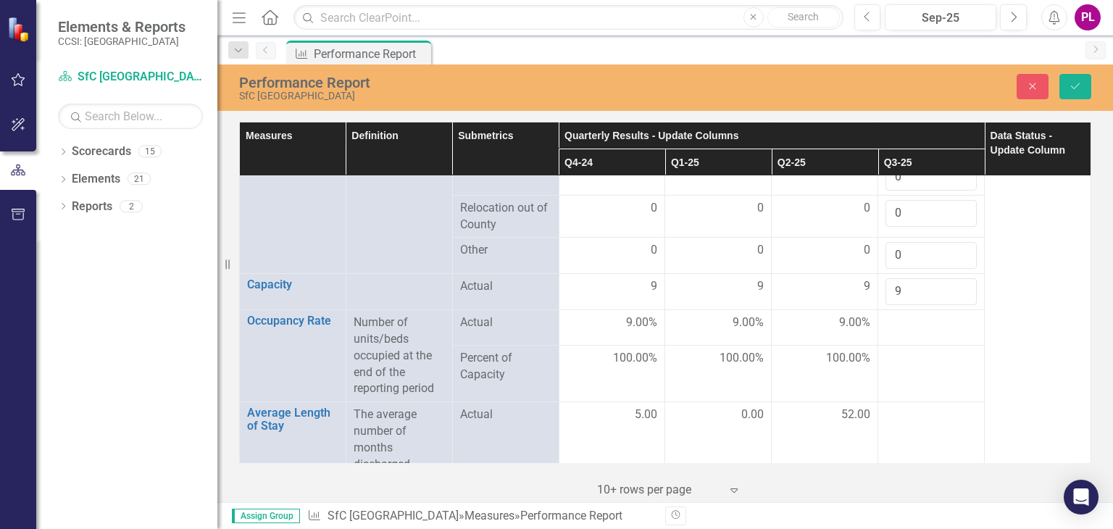
scroll to position [1907, 0]
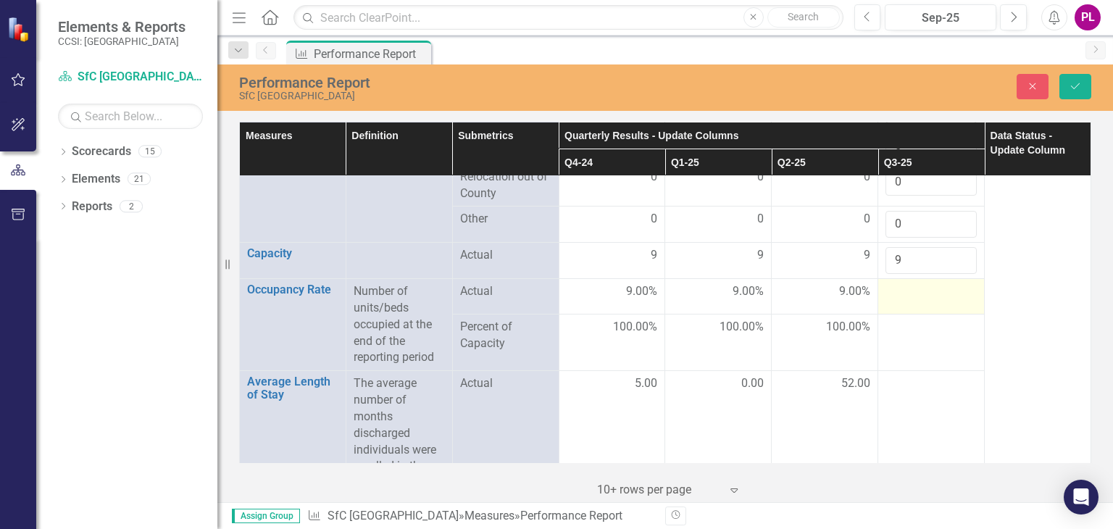
type input "9"
click at [908, 283] on div at bounding box center [931, 291] width 91 height 17
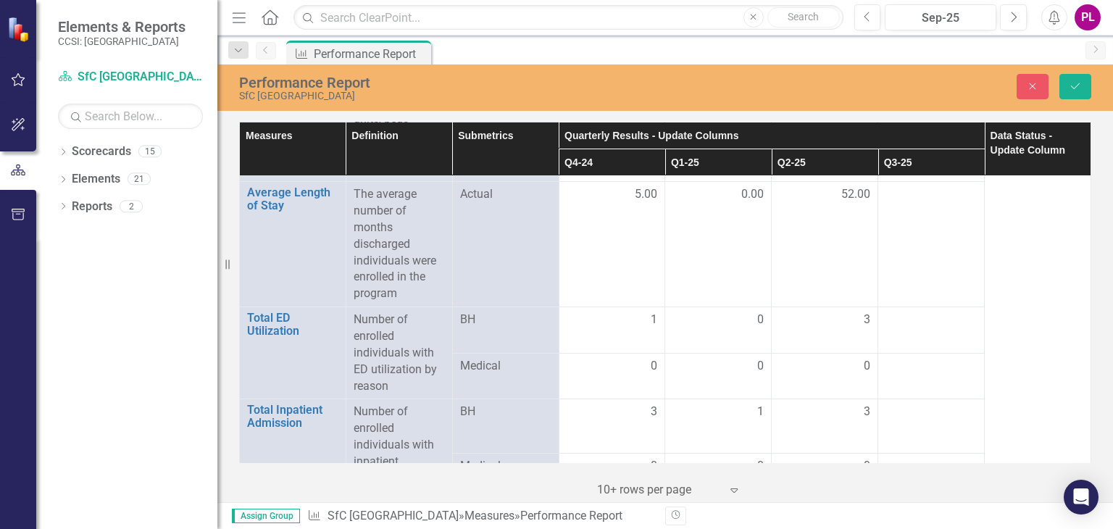
scroll to position [2079, 0]
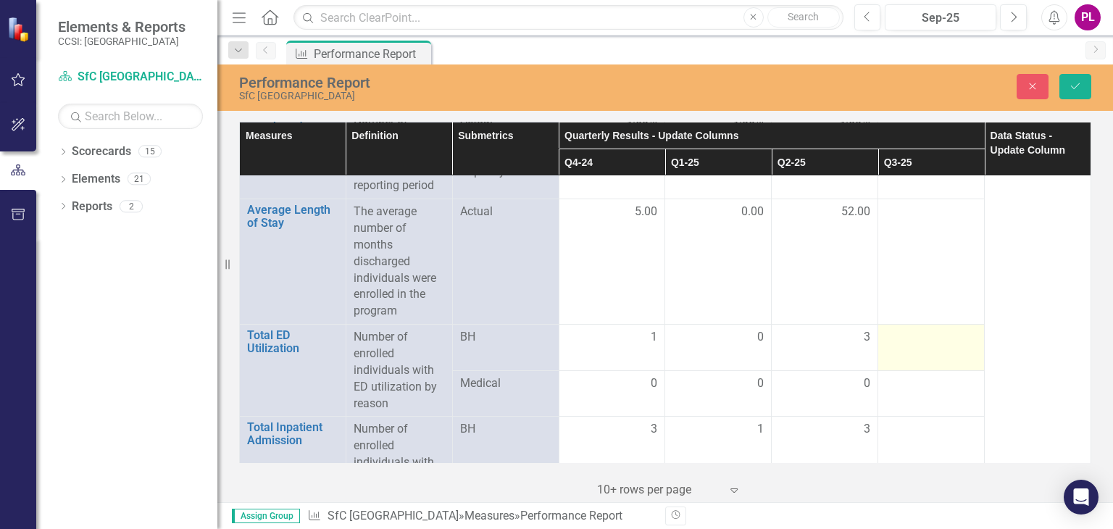
click at [937, 329] on div at bounding box center [931, 337] width 91 height 17
click at [895, 329] on input "number" at bounding box center [931, 342] width 91 height 27
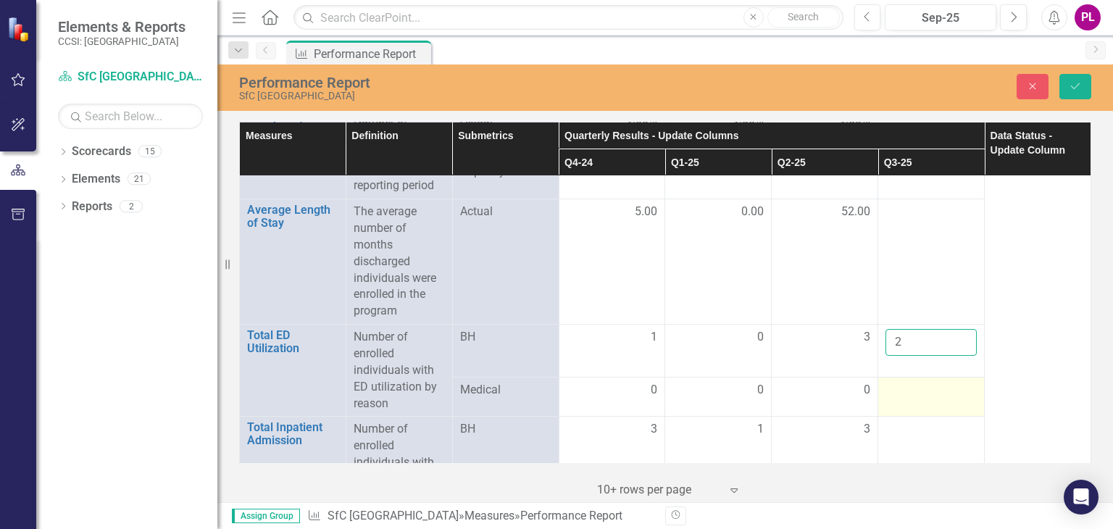
type input "2"
click at [920, 382] on div at bounding box center [931, 390] width 91 height 17
click at [920, 375] on input "number" at bounding box center [931, 388] width 91 height 27
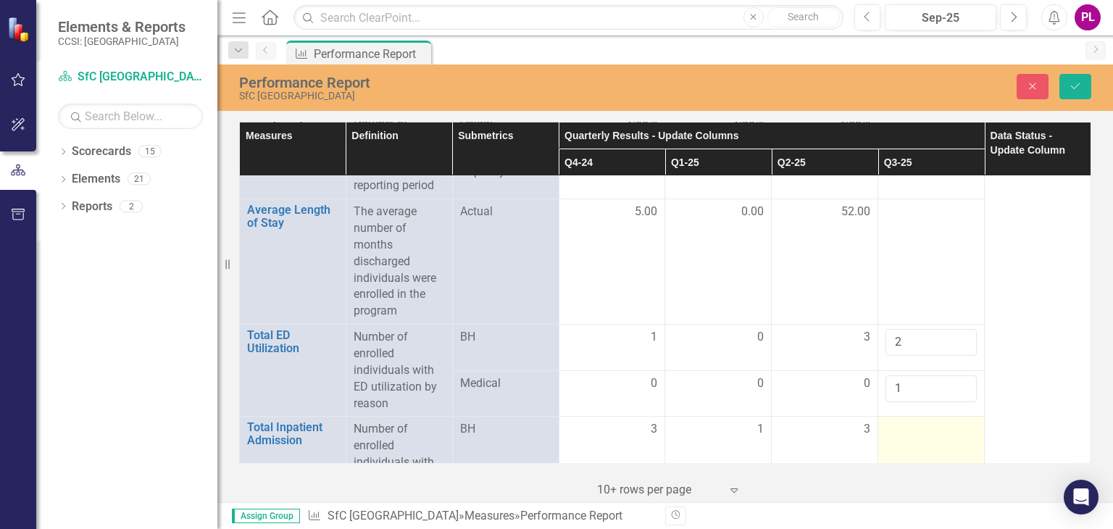
type input "1"
click at [920, 421] on div at bounding box center [931, 429] width 91 height 17
click at [920, 421] on input "number" at bounding box center [931, 434] width 91 height 27
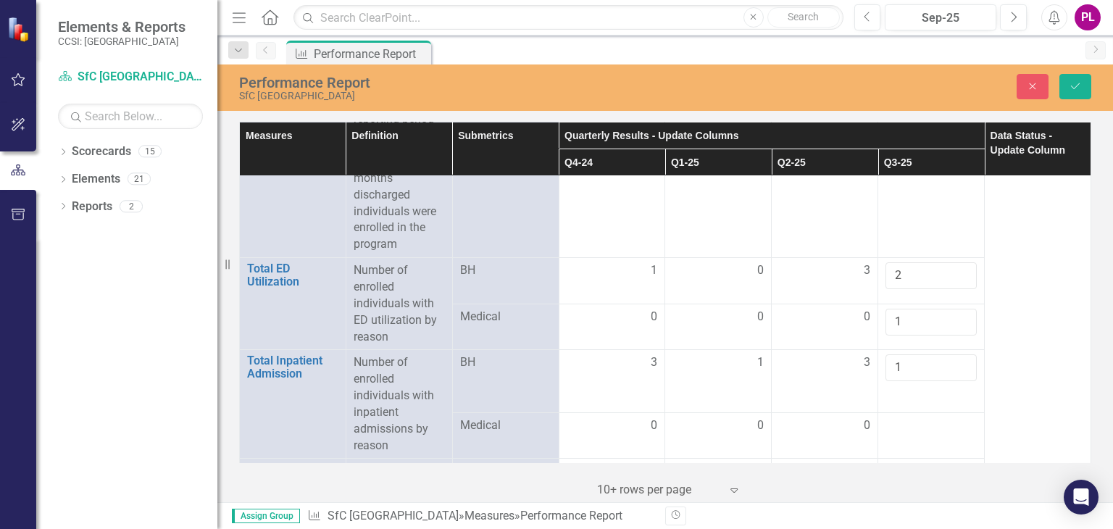
scroll to position [2187, 0]
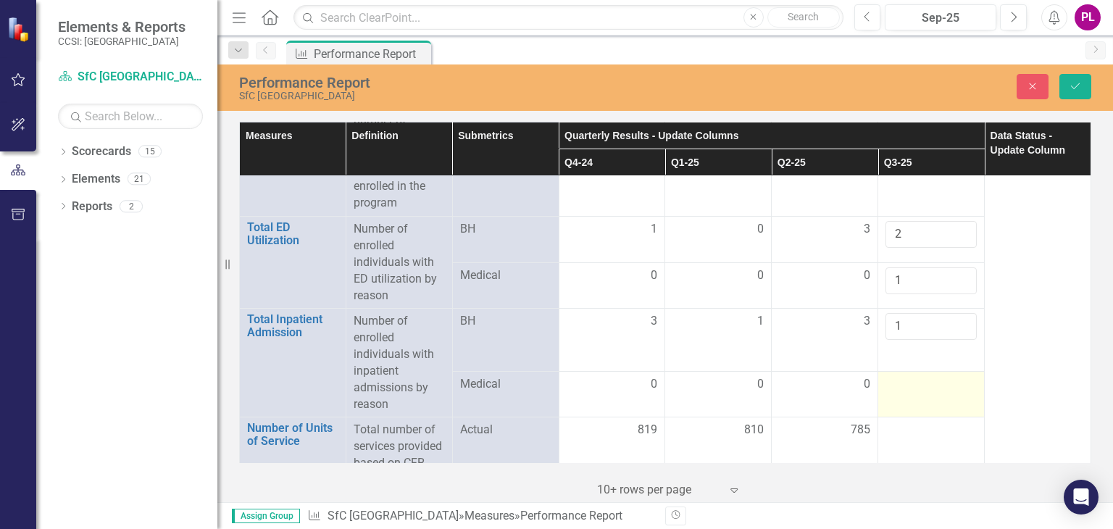
type input "1"
click at [930, 376] on div at bounding box center [931, 384] width 91 height 17
click at [930, 367] on input "number" at bounding box center [931, 380] width 91 height 27
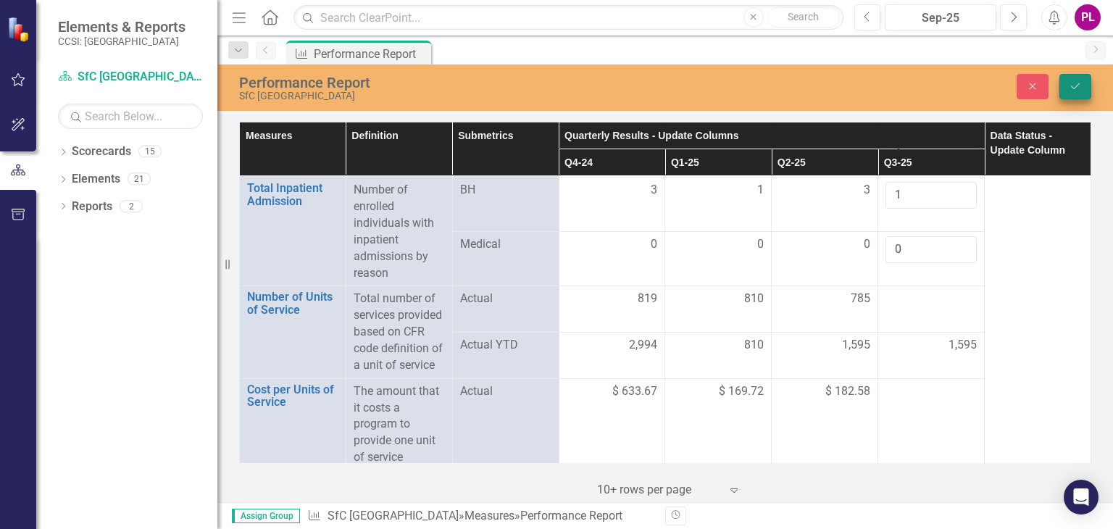
type input "0"
click at [1070, 75] on button "Save" at bounding box center [1076, 86] width 32 height 25
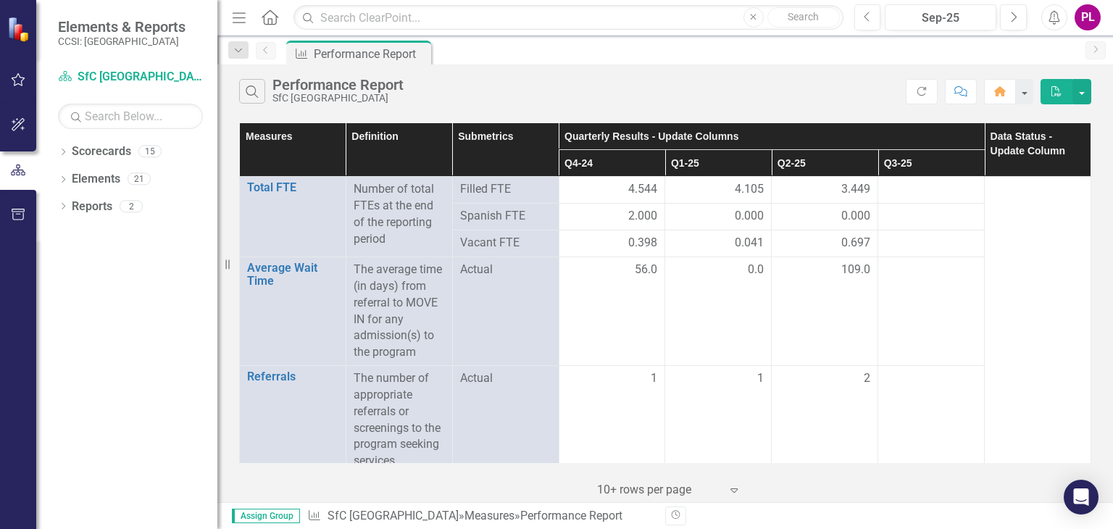
click at [9, 31] on img at bounding box center [19, 29] width 25 height 25
click at [92, 36] on small "CCSI: [GEOGRAPHIC_DATA]" at bounding box center [122, 42] width 128 height 12
click at [623, 93] on div "Search Performance Report SfC [GEOGRAPHIC_DATA]" at bounding box center [572, 91] width 667 height 25
click at [191, 341] on div "Dropdown Scorecards 15 Dropdown Search for Change, Inc SfC [GEOGRAPHIC_DATA] Sf…" at bounding box center [126, 334] width 181 height 389
click at [116, 12] on div "Elements & Reports CCSI: [GEOGRAPHIC_DATA]" at bounding box center [126, 32] width 181 height 65
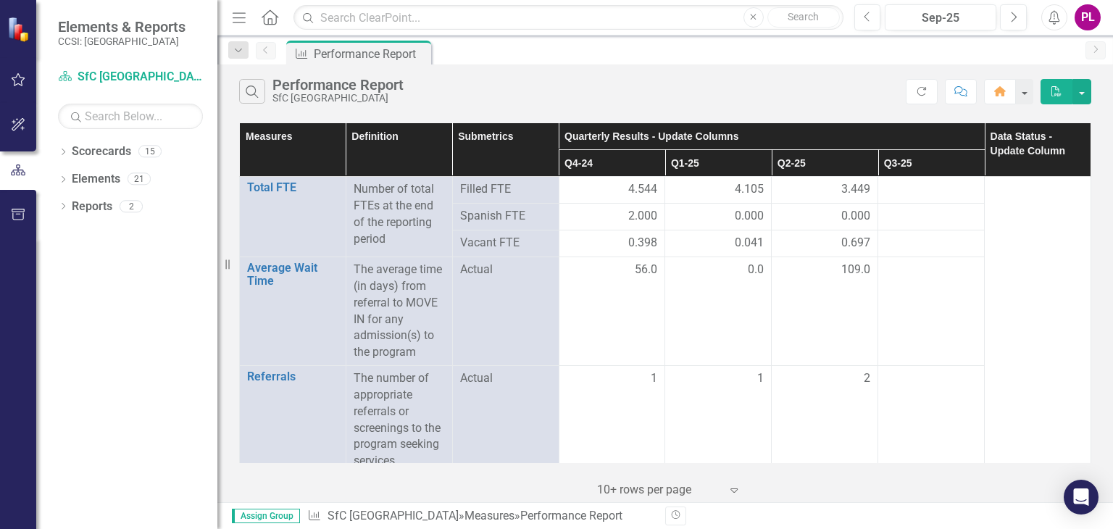
click at [20, 30] on img at bounding box center [19, 29] width 25 height 25
click at [142, 288] on div "Dropdown Scorecards 15 Dropdown Search for Change, Inc SfC [GEOGRAPHIC_DATA] Sf…" at bounding box center [126, 334] width 181 height 389
click at [1086, 20] on div "PL" at bounding box center [1088, 17] width 26 height 26
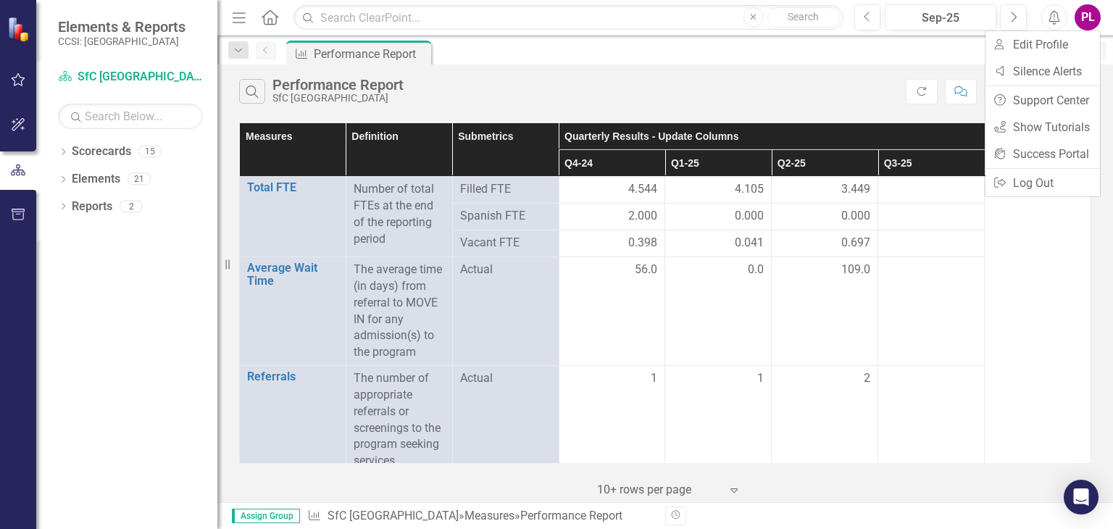
click at [133, 272] on div "Dropdown Scorecards 15 Dropdown Search for Change, Inc SfC [GEOGRAPHIC_DATA] Sf…" at bounding box center [126, 334] width 181 height 389
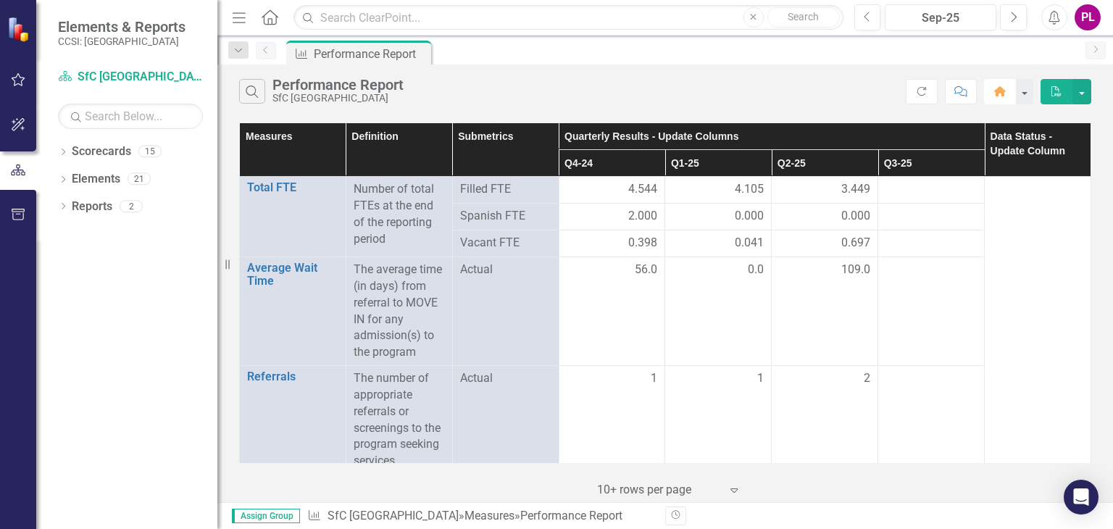
click at [1011, 89] on button "Home" at bounding box center [1000, 91] width 32 height 25
click at [1029, 99] on button "button" at bounding box center [1024, 91] width 19 height 25
click at [807, 79] on div "Search Performance Report SfC [GEOGRAPHIC_DATA]" at bounding box center [572, 91] width 667 height 25
click at [1027, 90] on button "button" at bounding box center [1024, 91] width 19 height 25
click at [710, 47] on div "Measure Performance Report Pin" at bounding box center [680, 52] width 795 height 23
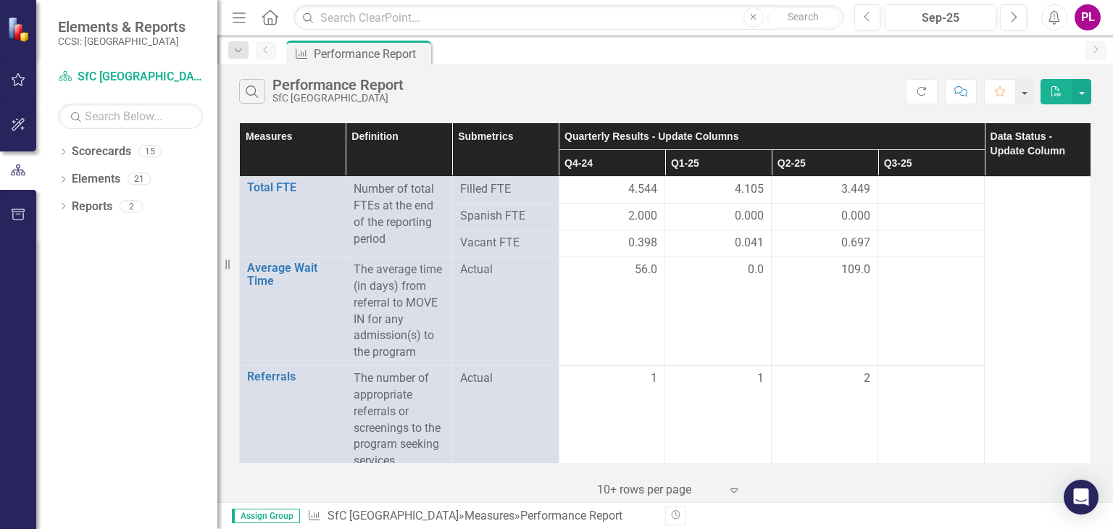
click at [237, 22] on icon "Menu" at bounding box center [239, 16] width 19 height 15
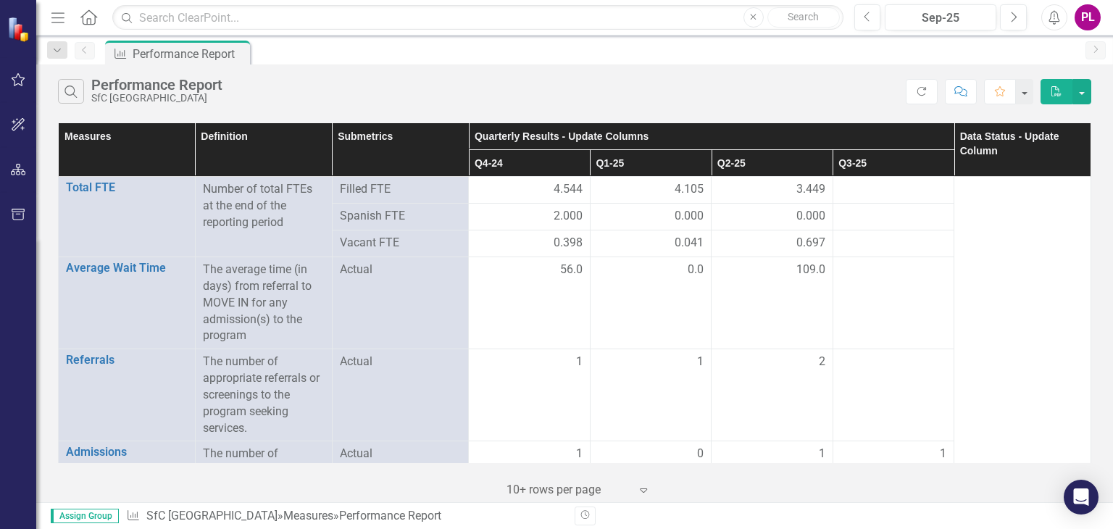
click at [38, 17] on div "Menu Home Search Close Search Previous Sep-25 Next Alerts PL User Edit Profile …" at bounding box center [574, 18] width 1077 height 36
click at [54, 18] on icon "Menu" at bounding box center [58, 16] width 19 height 15
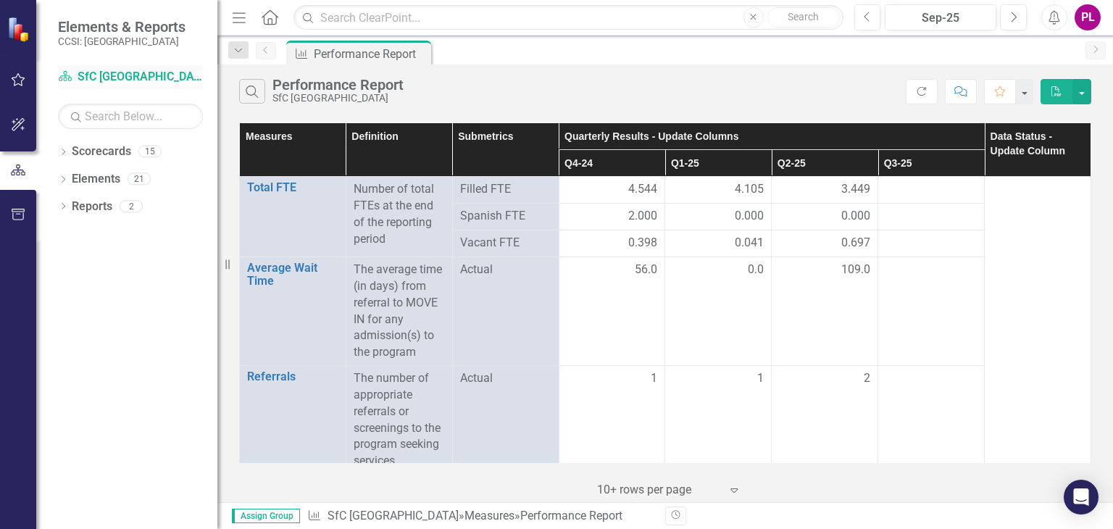
click at [164, 80] on link "Scorecard SfC [GEOGRAPHIC_DATA]" at bounding box center [130, 77] width 145 height 17
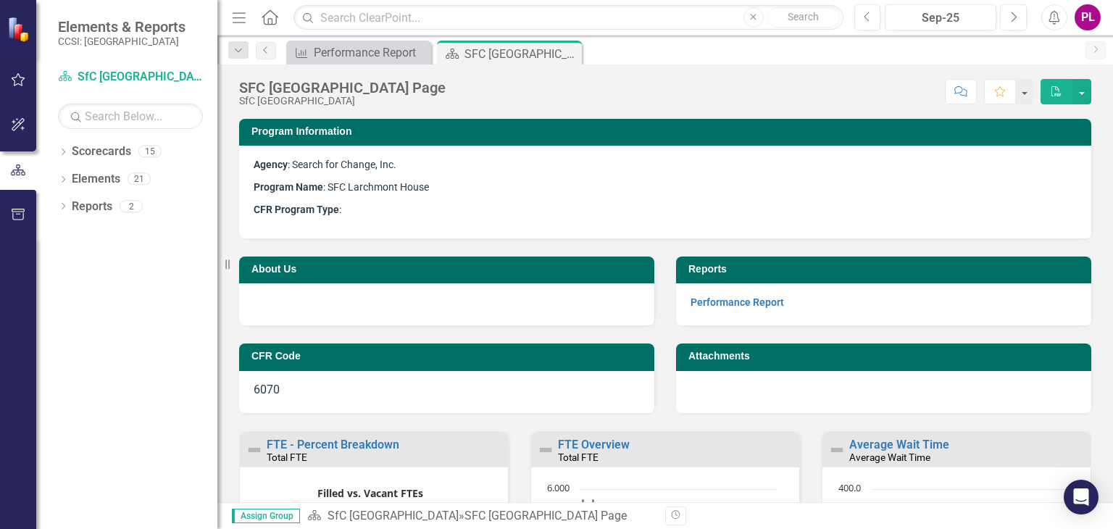
click at [14, 38] on img at bounding box center [19, 29] width 25 height 25
click at [275, 24] on icon "Home" at bounding box center [269, 16] width 19 height 15
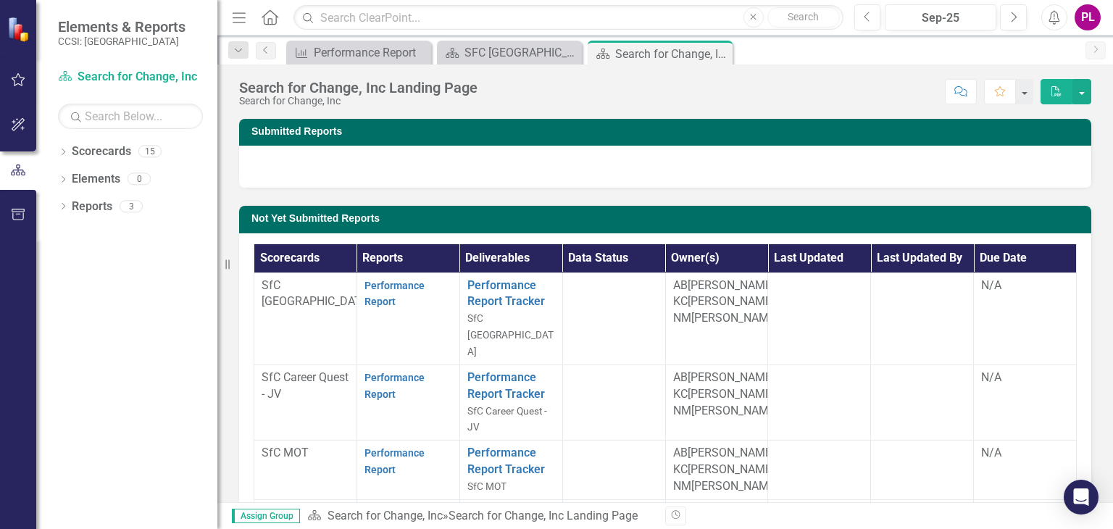
click at [240, 73] on div "Search for Change, Inc Landing Page Search for Change, Inc Score: N/A Sep-25 Co…" at bounding box center [665, 86] width 896 height 43
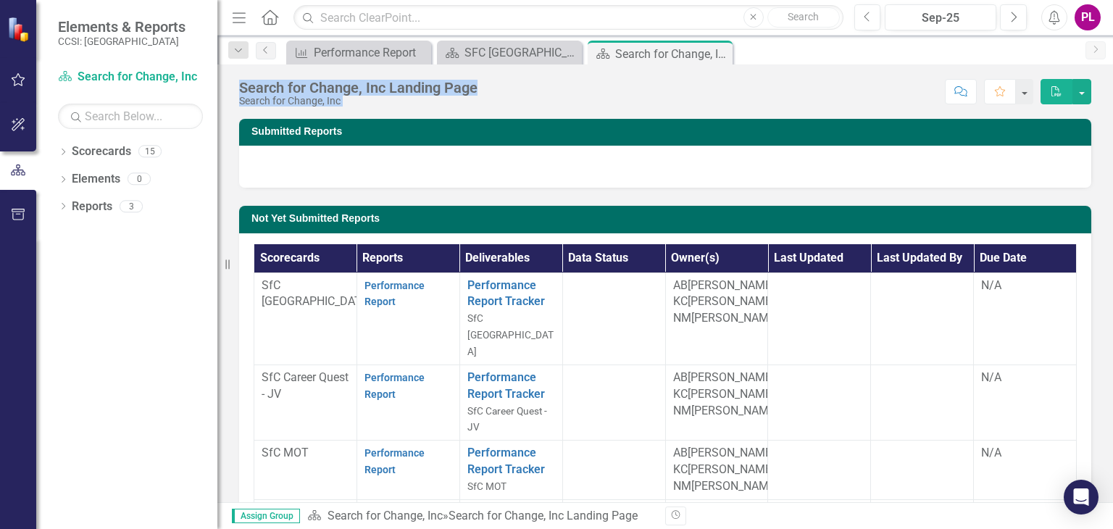
drag, startPoint x: 241, startPoint y: 83, endPoint x: 366, endPoint y: 128, distance: 132.8
click at [366, 128] on div "Search for Change, Inc Landing Page Search for Change, Inc Score: N/A Sep-25 Co…" at bounding box center [665, 284] width 896 height 438
click at [366, 128] on h3 "Submitted Reports" at bounding box center [667, 131] width 833 height 11
click at [383, 112] on div "Search for Change, Inc Landing Page Search for Change, Inc Score: N/A Sep-25 Co…" at bounding box center [665, 284] width 896 height 438
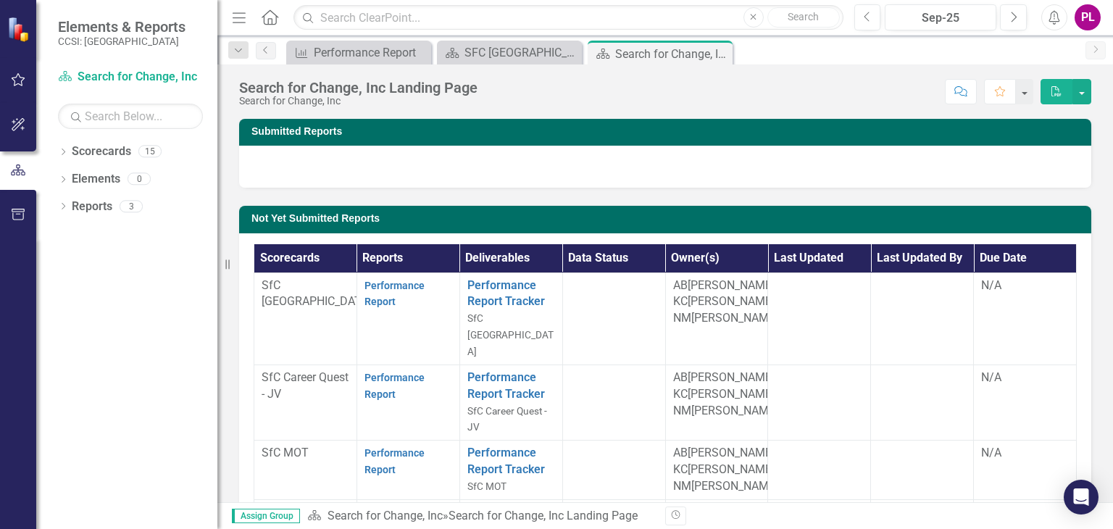
drag, startPoint x: 903, startPoint y: 212, endPoint x: 215, endPoint y: 65, distance: 704.1
click at [215, 65] on div "Elements & Reports CCSI: [GEOGRAPHIC_DATA] Scorecard Search for Change, Inc Sea…" at bounding box center [556, 264] width 1113 height 529
drag, startPoint x: 223, startPoint y: 78, endPoint x: 152, endPoint y: 123, distance: 84.0
click at [152, 123] on div "Elements & Reports CCSI: [GEOGRAPHIC_DATA] Scorecard Search for Change, Inc Sea…" at bounding box center [108, 264] width 217 height 529
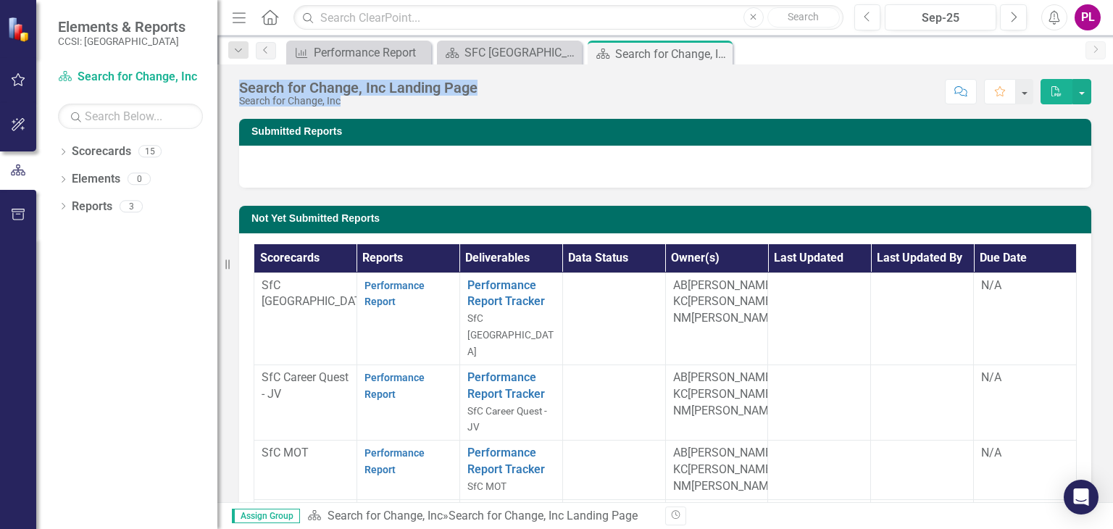
drag, startPoint x: 362, startPoint y: 101, endPoint x: 236, endPoint y: 86, distance: 126.9
click at [236, 86] on div "Search for Change, Inc Landing Page Search for Change, Inc Score: N/A Sep-25 Co…" at bounding box center [665, 86] width 896 height 43
drag, startPoint x: 236, startPoint y: 86, endPoint x: 371, endPoint y: 112, distance: 137.2
click at [371, 112] on div "Search for Change, Inc Landing Page Search for Change, Inc Score: N/A Sep-25 Co…" at bounding box center [665, 284] width 896 height 438
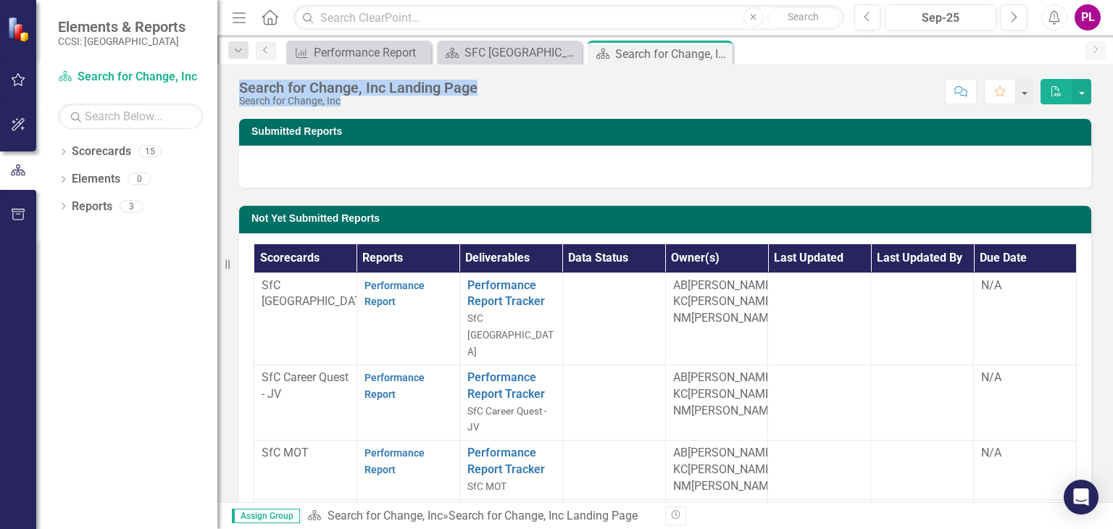
click at [371, 112] on div "Search for Change, Inc Landing Page Search for Change, Inc Score: N/A Sep-25 Co…" at bounding box center [665, 284] width 896 height 438
drag, startPoint x: 371, startPoint y: 112, endPoint x: 238, endPoint y: 86, distance: 135.0
click at [238, 86] on div "Search for Change, Inc Landing Page Search for Change, Inc Score: N/A Sep-25 Co…" at bounding box center [665, 284] width 896 height 438
click at [239, 86] on div "Search for Change, Inc Landing Page" at bounding box center [358, 88] width 238 height 16
drag, startPoint x: 238, startPoint y: 86, endPoint x: 377, endPoint y: 107, distance: 140.0
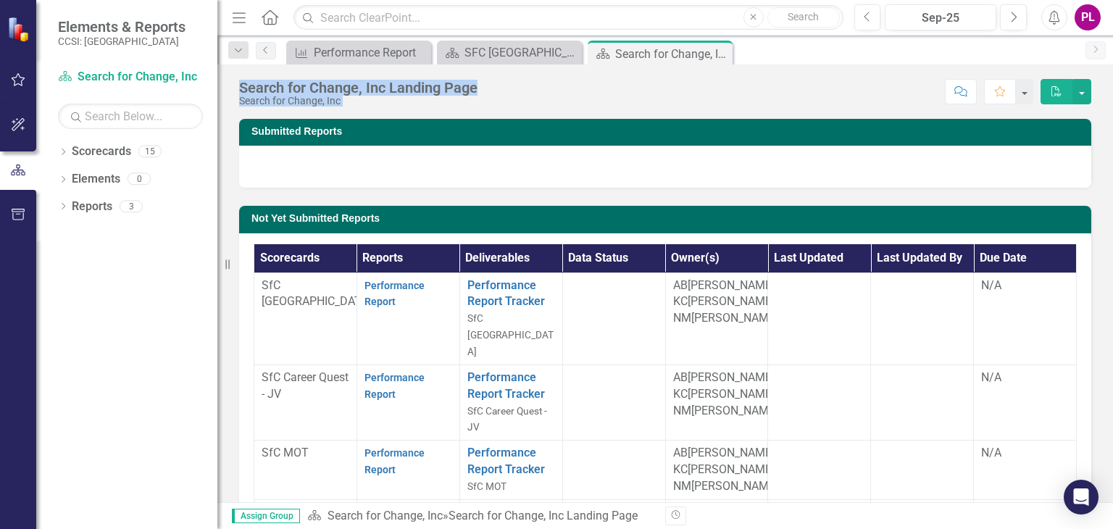
click at [377, 107] on div "Search for Change, Inc Landing Page Search for Change, Inc Score: N/A Sep-25 Co…" at bounding box center [665, 86] width 896 height 43
drag, startPoint x: 377, startPoint y: 107, endPoint x: 242, endPoint y: 88, distance: 136.2
click at [242, 88] on div "Search for Change, Inc Landing Page Search for Change, Inc Score: N/A Sep-25 Co…" at bounding box center [665, 86] width 896 height 43
click at [242, 88] on div "Search for Change, Inc Landing Page" at bounding box center [358, 88] width 238 height 16
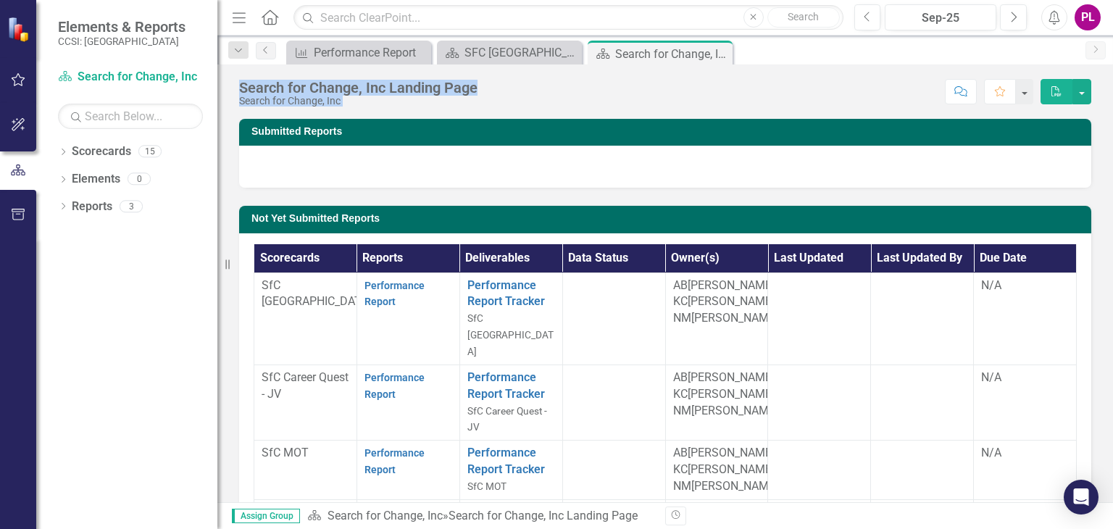
drag, startPoint x: 242, startPoint y: 88, endPoint x: 363, endPoint y: 102, distance: 121.9
click at [363, 102] on div "Search for Change, Inc Landing Page Search for Change, Inc" at bounding box center [358, 93] width 238 height 27
click at [363, 102] on div "Search for Change, Inc" at bounding box center [358, 101] width 238 height 11
drag, startPoint x: 363, startPoint y: 102, endPoint x: 241, endPoint y: 80, distance: 124.5
click at [241, 80] on div "Search for Change, Inc Landing Page Search for Change, Inc" at bounding box center [358, 93] width 238 height 27
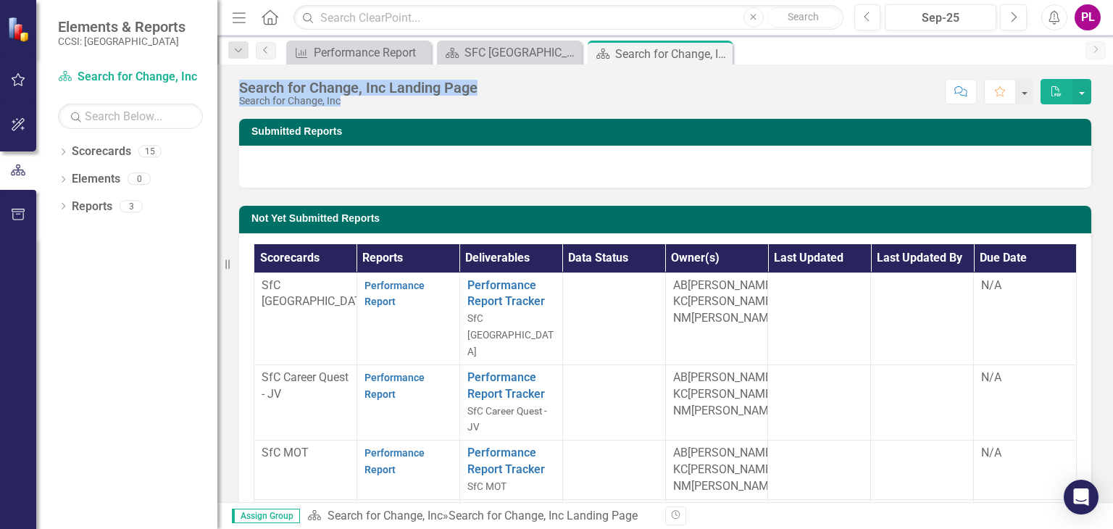
click at [241, 80] on div "Search for Change, Inc Landing Page" at bounding box center [358, 88] width 238 height 16
drag, startPoint x: 241, startPoint y: 80, endPoint x: 363, endPoint y: 105, distance: 125.1
click at [363, 105] on div "Search for Change, Inc Landing Page Search for Change, Inc" at bounding box center [358, 93] width 238 height 27
click at [363, 105] on div "Search for Change, Inc" at bounding box center [358, 101] width 238 height 11
drag, startPoint x: 363, startPoint y: 105, endPoint x: 233, endPoint y: 89, distance: 130.7
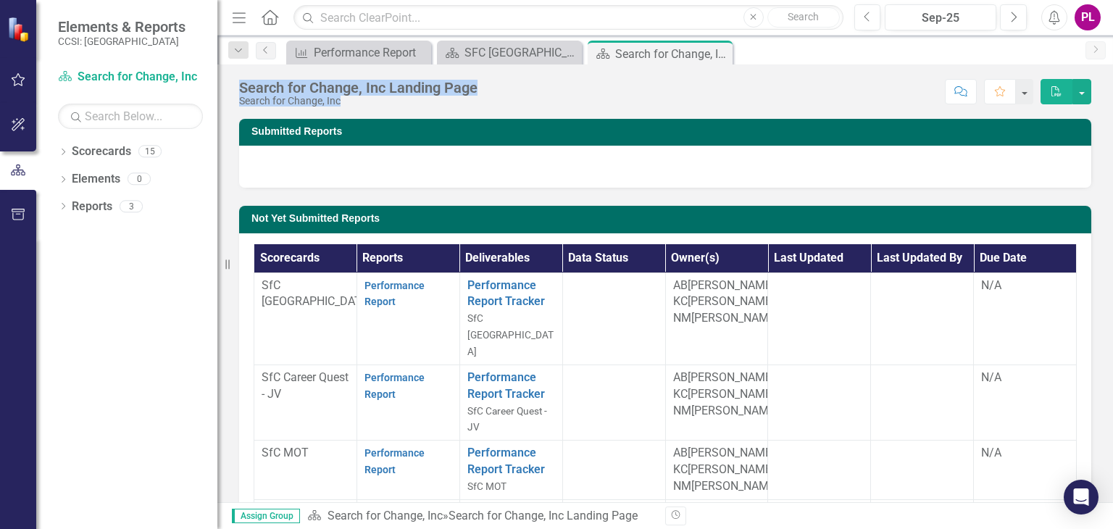
click at [233, 89] on div "Search for Change, Inc Landing Page Search for Change, Inc Score: N/A Sep-25 Co…" at bounding box center [665, 86] width 896 height 43
drag, startPoint x: 233, startPoint y: 89, endPoint x: 371, endPoint y: 99, distance: 138.1
click at [371, 99] on div "Search for Change, Inc Landing Page Search for Change, Inc Score: N/A Sep-25 Co…" at bounding box center [665, 86] width 896 height 43
click at [371, 99] on div "Search for Change, Inc" at bounding box center [358, 101] width 238 height 11
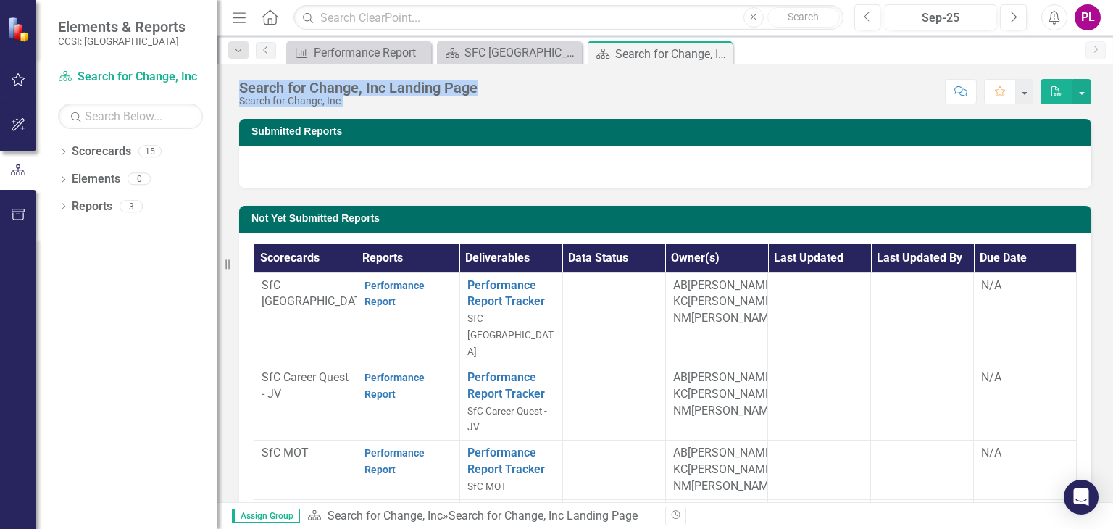
drag, startPoint x: 371, startPoint y: 99, endPoint x: 242, endPoint y: 77, distance: 130.9
click at [242, 77] on div "Search for Change, Inc Landing Page Search for Change, Inc Score: N/A Sep-25 Co…" at bounding box center [665, 86] width 896 height 43
drag, startPoint x: 236, startPoint y: 80, endPoint x: 359, endPoint y: 106, distance: 125.1
click at [359, 106] on div "Search for Change, Inc Landing Page Search for Change, Inc Score: N/A Sep-25 Co…" at bounding box center [665, 86] width 896 height 43
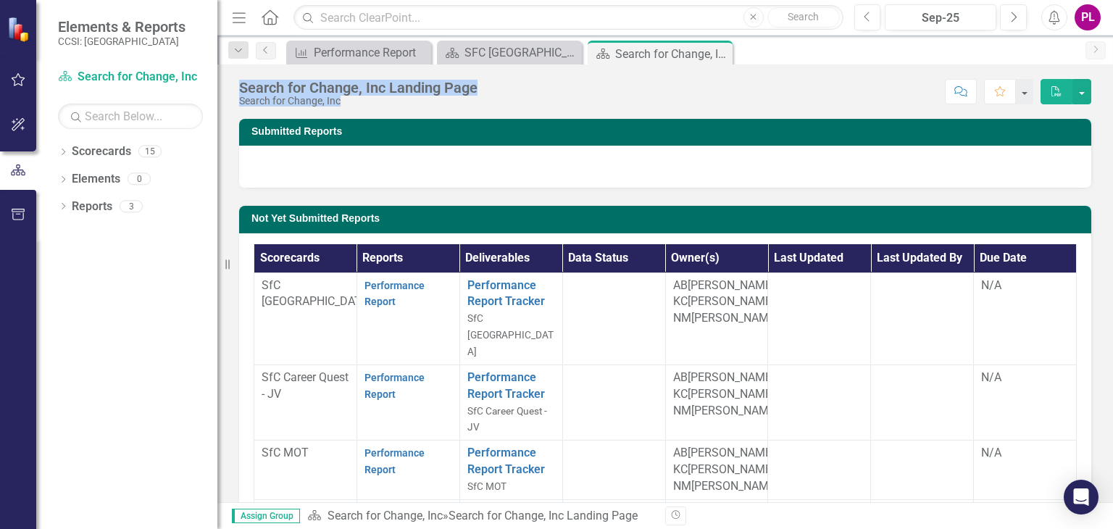
click at [359, 106] on div "Search for Change, Inc" at bounding box center [358, 101] width 238 height 11
drag, startPoint x: 359, startPoint y: 106, endPoint x: 243, endPoint y: 87, distance: 117.5
click at [243, 87] on div "Search for Change, Inc Landing Page Search for Change, Inc" at bounding box center [358, 93] width 238 height 27
click at [243, 87] on div "Search for Change, Inc Landing Page" at bounding box center [358, 88] width 238 height 16
drag, startPoint x: 243, startPoint y: 87, endPoint x: 365, endPoint y: 101, distance: 122.5
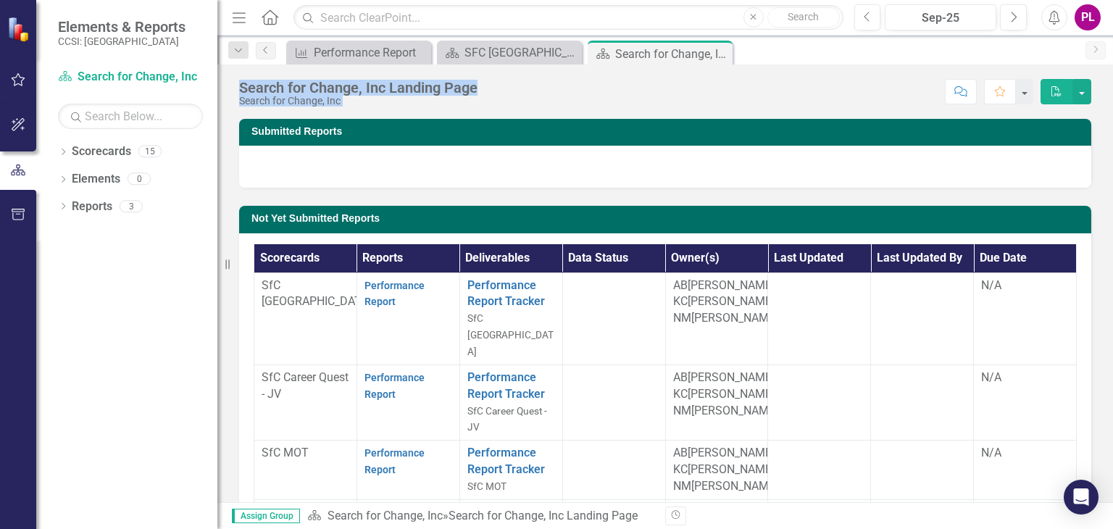
click at [365, 101] on div "Search for Change, Inc Landing Page Search for Change, Inc" at bounding box center [358, 93] width 238 height 27
click at [365, 101] on div "Search for Change, Inc" at bounding box center [358, 101] width 238 height 11
drag, startPoint x: 365, startPoint y: 101, endPoint x: 232, endPoint y: 86, distance: 133.5
click at [232, 86] on div "Search for Change, Inc Landing Page Search for Change, Inc Score: N/A Sep-25 Co…" at bounding box center [665, 86] width 896 height 43
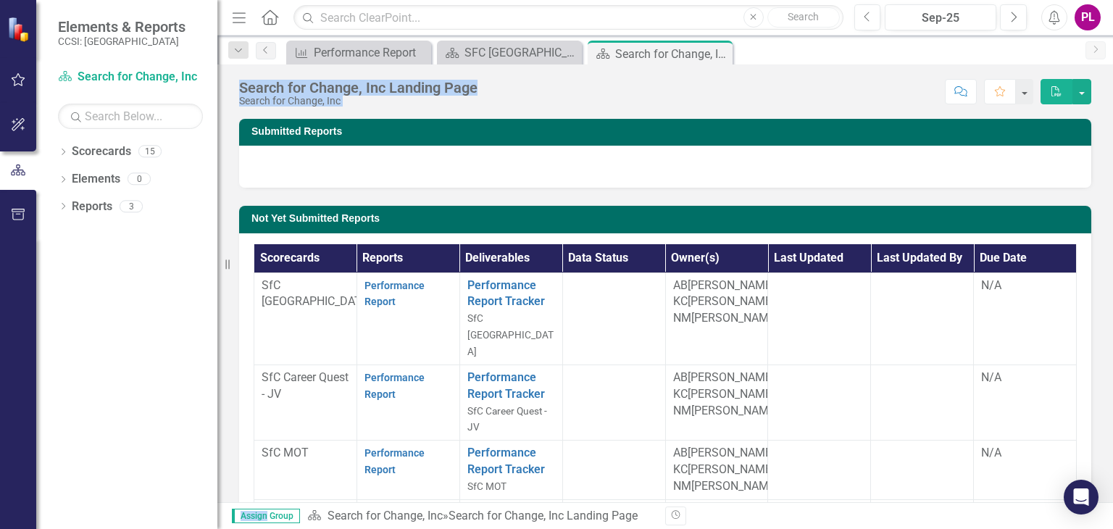
drag, startPoint x: 232, startPoint y: 86, endPoint x: 374, endPoint y: 116, distance: 145.3
click at [374, 116] on div "Search for Change, Inc Landing Page Search for Change, Inc Score: N/A Sep-25 Co…" at bounding box center [665, 284] width 896 height 438
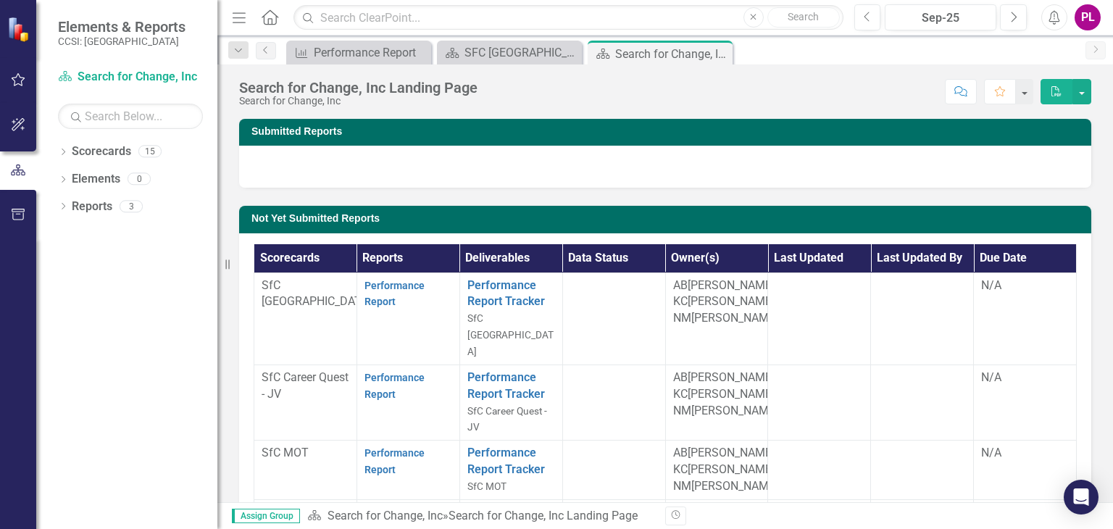
drag, startPoint x: 626, startPoint y: 182, endPoint x: 574, endPoint y: 170, distance: 53.5
click at [574, 170] on div at bounding box center [665, 167] width 852 height 42
click at [592, 117] on div "Search for Change, Inc Landing Page Search for Change, Inc Score: N/A Sep-25 Co…" at bounding box center [665, 284] width 896 height 438
click at [497, 62] on div "Scorecard SFC [GEOGRAPHIC_DATA] Page Close" at bounding box center [509, 53] width 145 height 24
click at [498, 55] on div "SFC [GEOGRAPHIC_DATA] Page" at bounding box center [513, 52] width 96 height 18
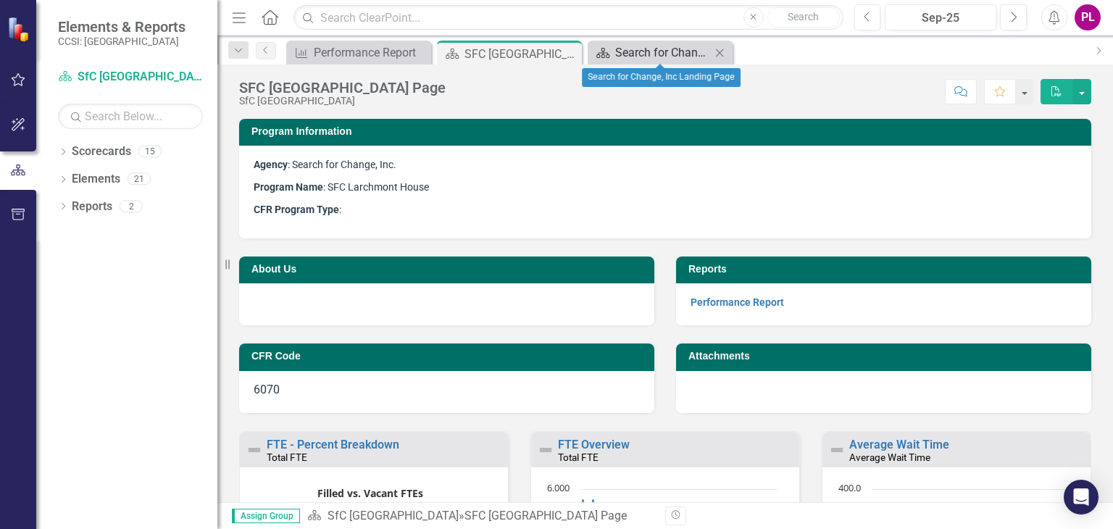
click at [628, 50] on div "Search for Change, Inc Landing Page" at bounding box center [663, 52] width 96 height 18
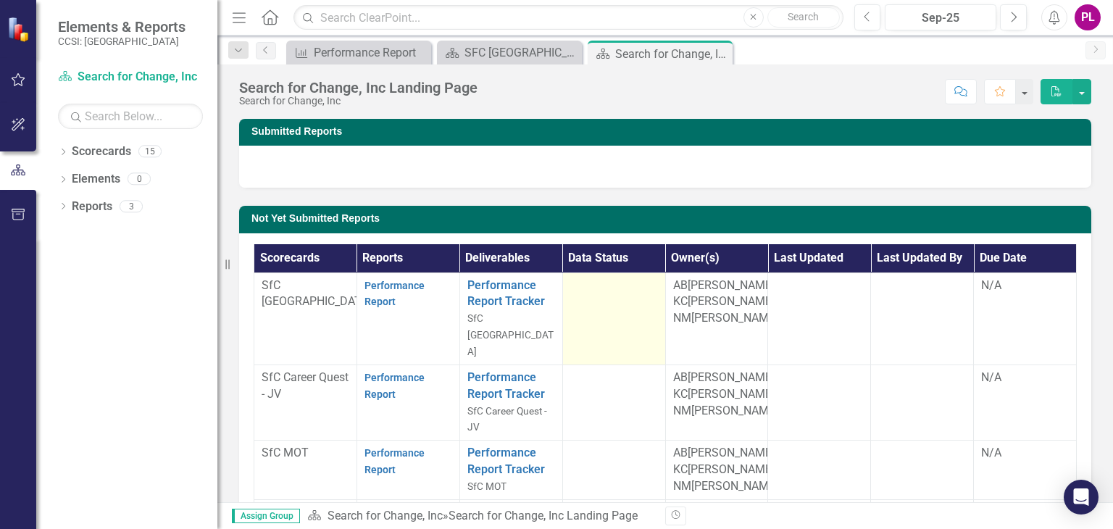
click at [639, 334] on td at bounding box center [613, 319] width 103 height 92
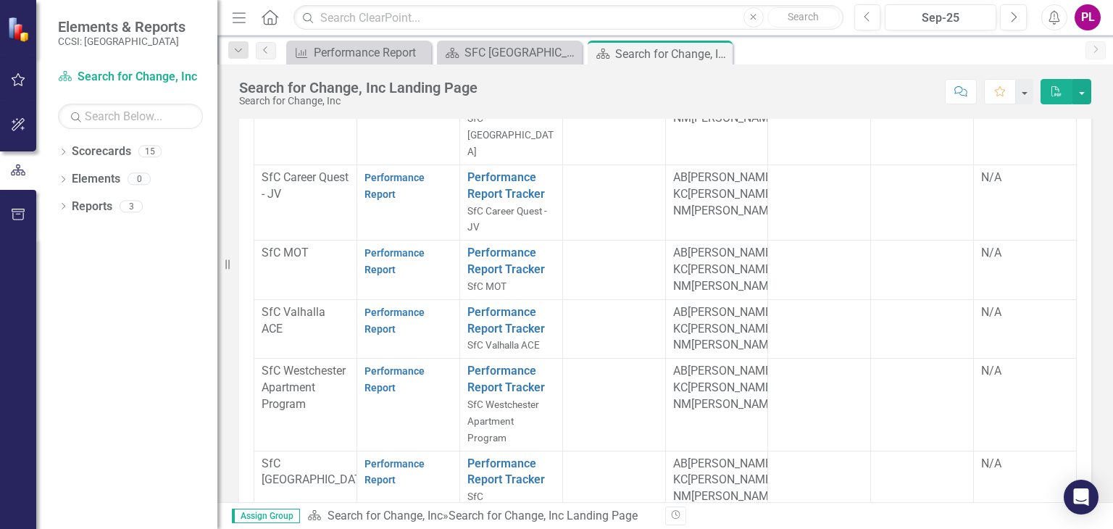
scroll to position [203, 0]
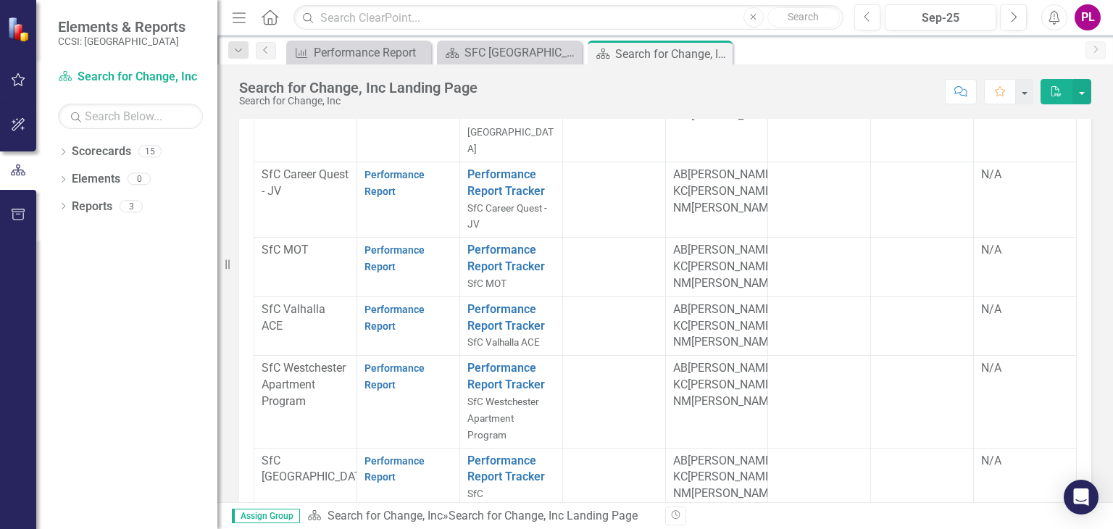
click at [244, 333] on div "Scorecards Reports Deliverables Data Status Owner(s) Last Updated Last Updated …" at bounding box center [665, 503] width 852 height 946
click at [283, 297] on td "SfC MOT" at bounding box center [305, 267] width 103 height 59
click at [711, 453] on div "[PERSON_NAME]" at bounding box center [731, 461] width 87 height 17
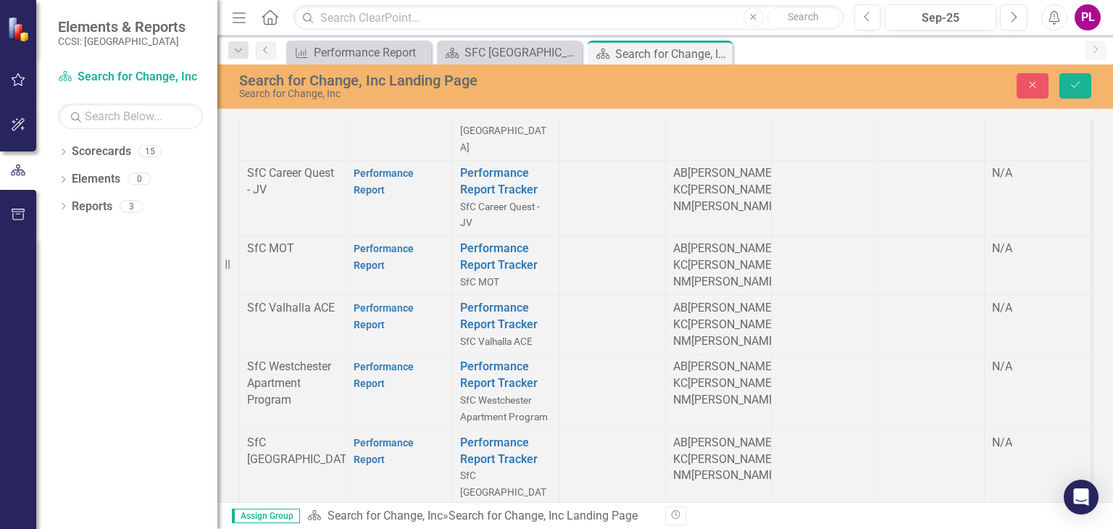
scroll to position [211, 0]
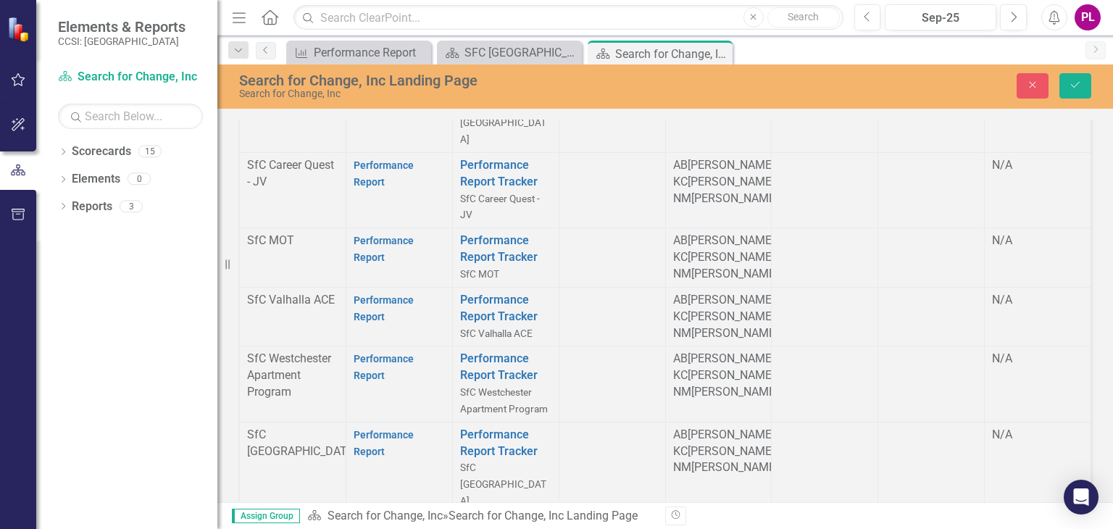
click at [711, 427] on div "[PERSON_NAME]" at bounding box center [731, 435] width 87 height 17
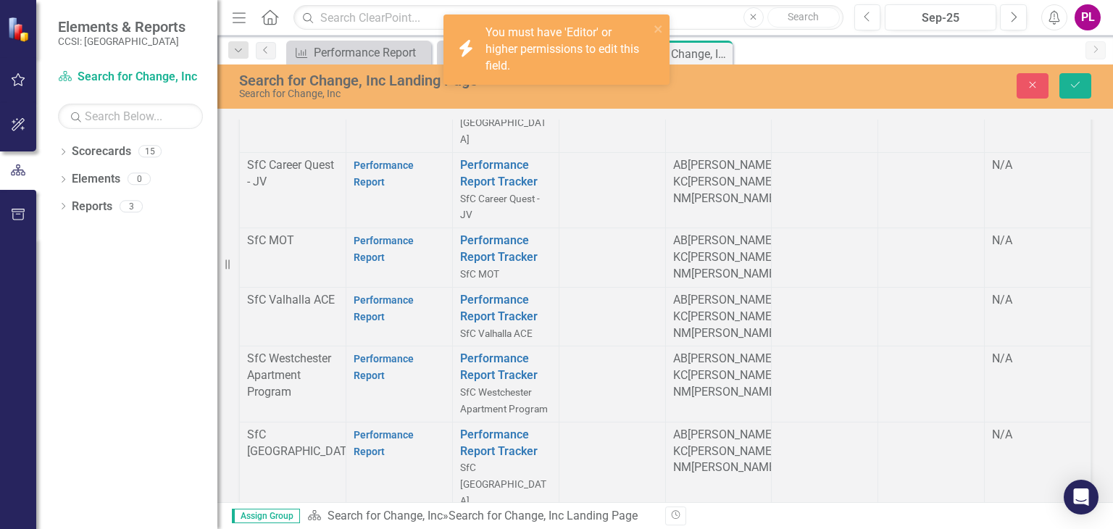
click at [711, 427] on div "[PERSON_NAME]" at bounding box center [731, 435] width 87 height 17
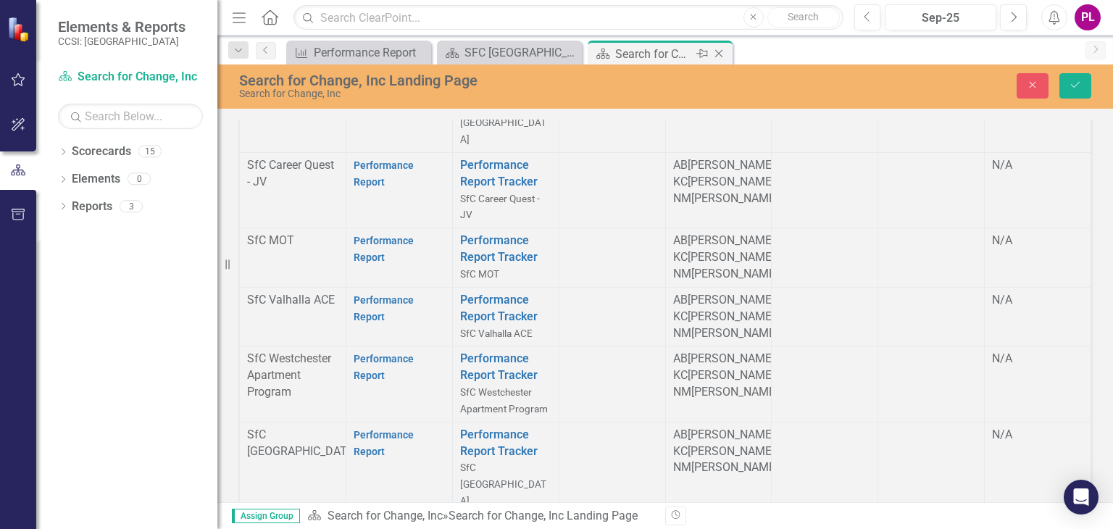
click at [650, 56] on div "Search for Change, Inc Landing Page" at bounding box center [654, 54] width 78 height 18
click at [1044, 86] on button "Close" at bounding box center [1033, 85] width 32 height 25
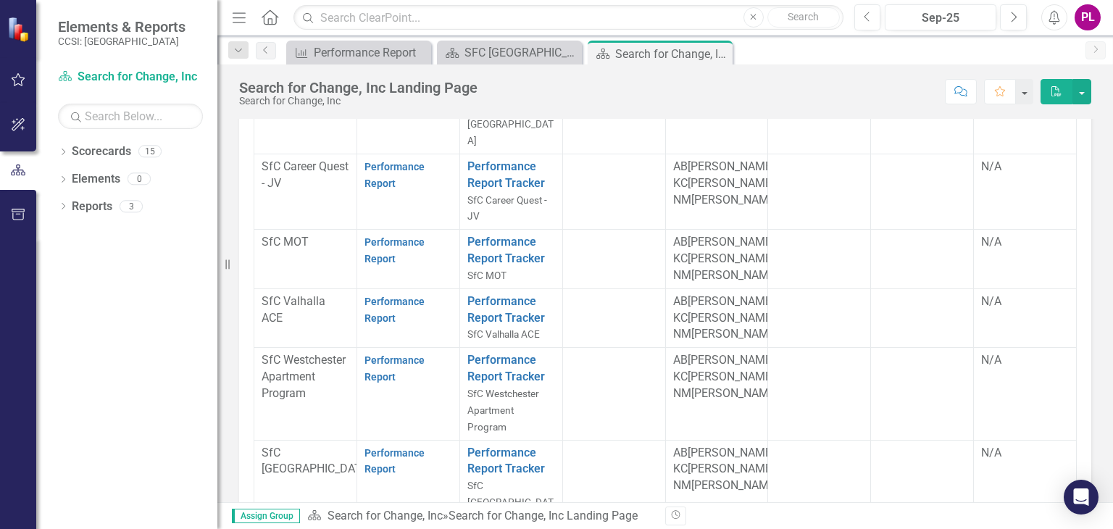
scroll to position [203, 0]
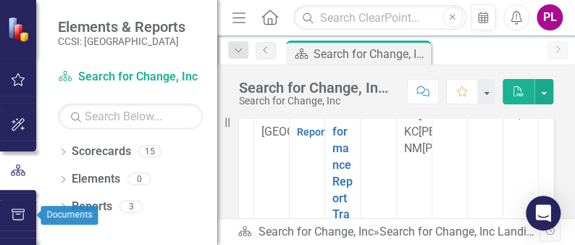
click at [14, 227] on button "button" at bounding box center [18, 215] width 33 height 30
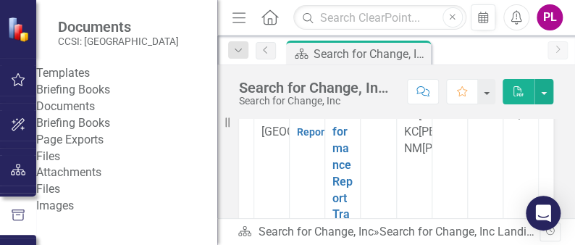
click at [139, 99] on link "Briefing Books" at bounding box center [126, 90] width 181 height 17
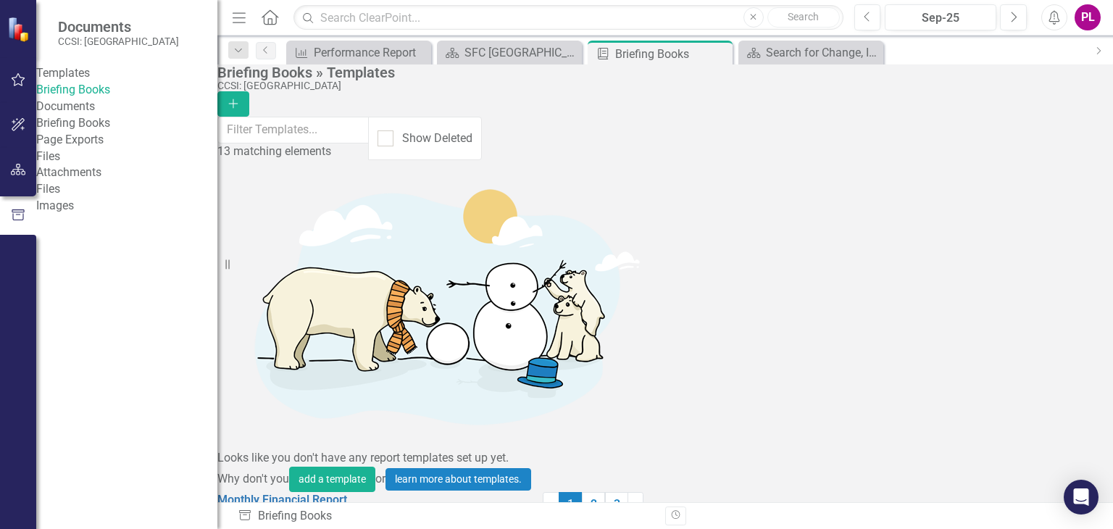
click at [88, 115] on div "Documents" at bounding box center [126, 107] width 181 height 17
click at [86, 181] on link "Attachments" at bounding box center [126, 173] width 181 height 17
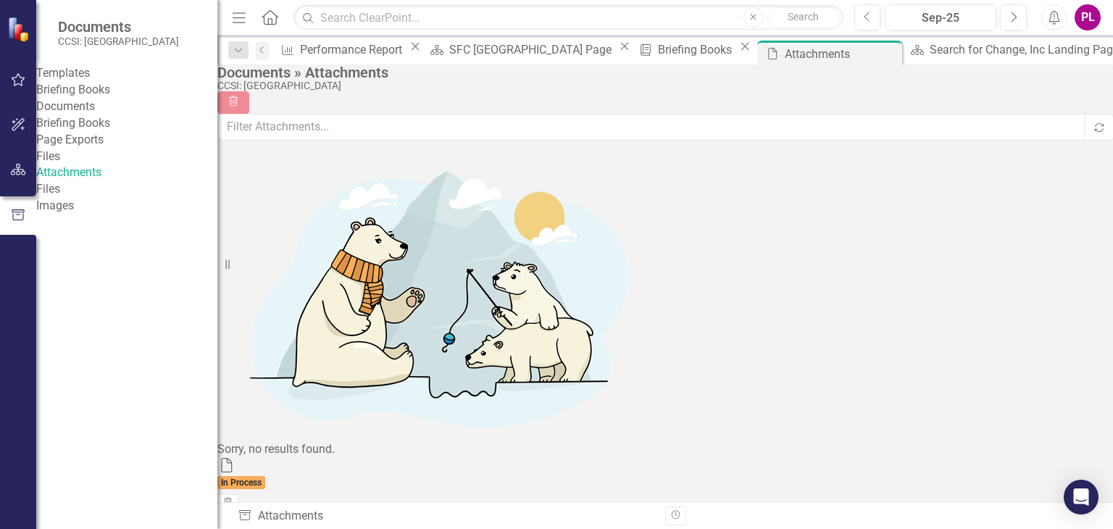
click at [72, 165] on div "Files" at bounding box center [126, 157] width 181 height 17
click at [72, 198] on link "Files" at bounding box center [126, 189] width 181 height 17
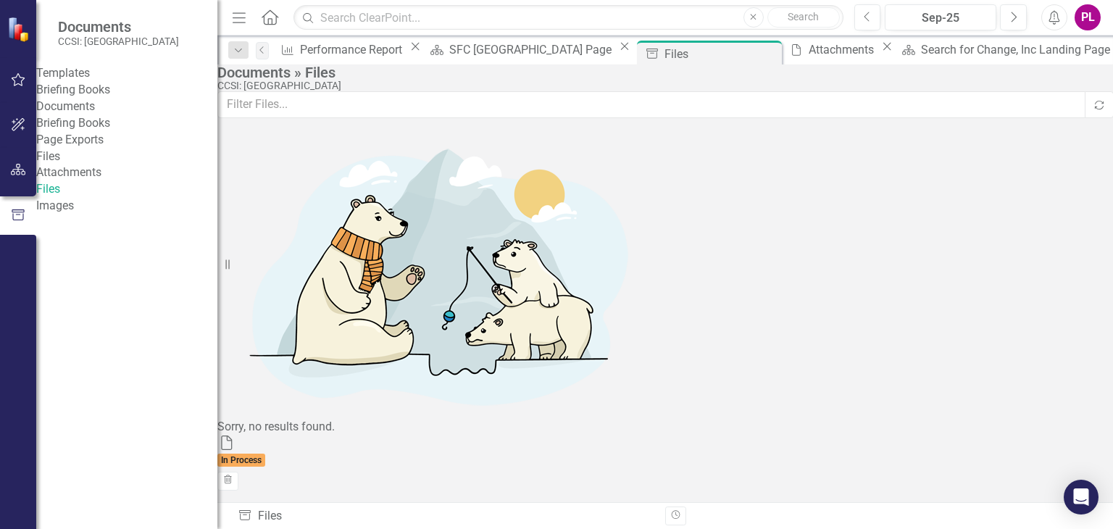
click at [92, 97] on link "Briefing Books" at bounding box center [126, 90] width 181 height 17
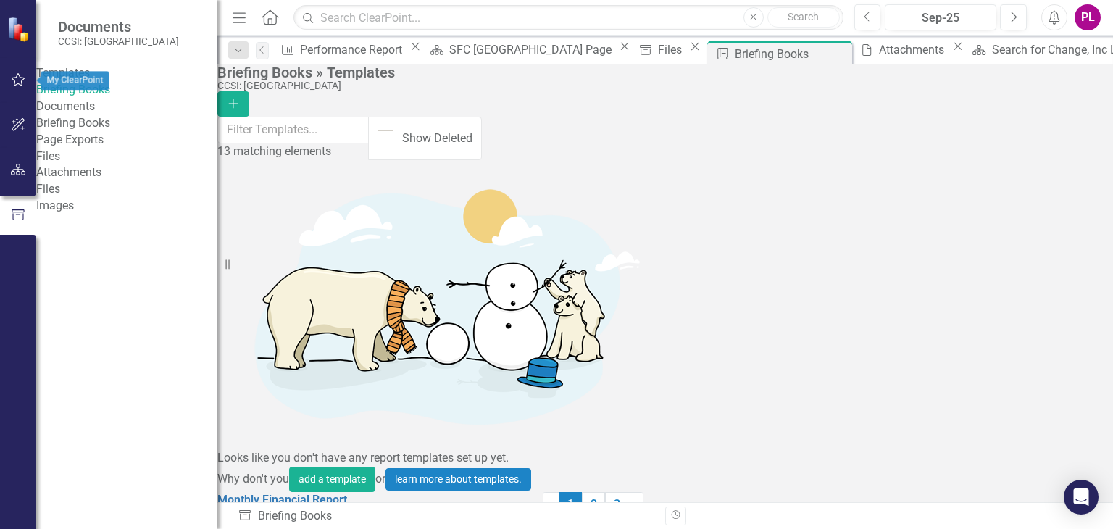
click at [14, 92] on button "button" at bounding box center [18, 80] width 33 height 30
